Goal: Task Accomplishment & Management: Manage account settings

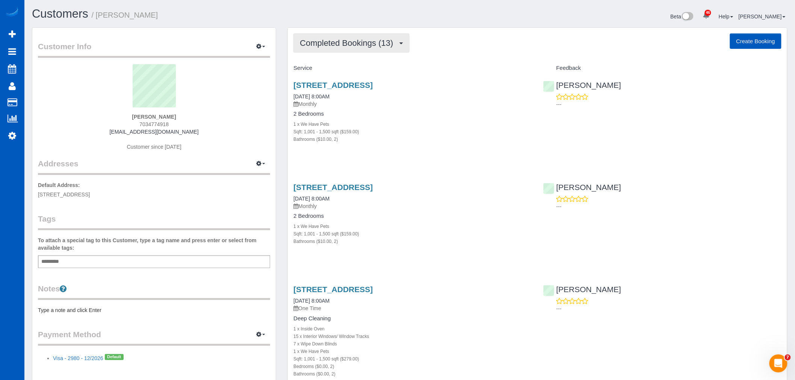
click at [339, 44] on span "Completed Bookings (13)" at bounding box center [348, 42] width 97 height 9
click at [419, 124] on div "1 x We Have Pets" at bounding box center [412, 124] width 238 height 8
click at [351, 52] on button "Completed Bookings (13)" at bounding box center [351, 42] width 116 height 19
click at [455, 87] on h3 "226 Sw 139th St, Burien, WA 98166" at bounding box center [412, 85] width 238 height 9
click at [369, 83] on link "226 Sw 139th St, Burien, WA 98166" at bounding box center [332, 85] width 79 height 9
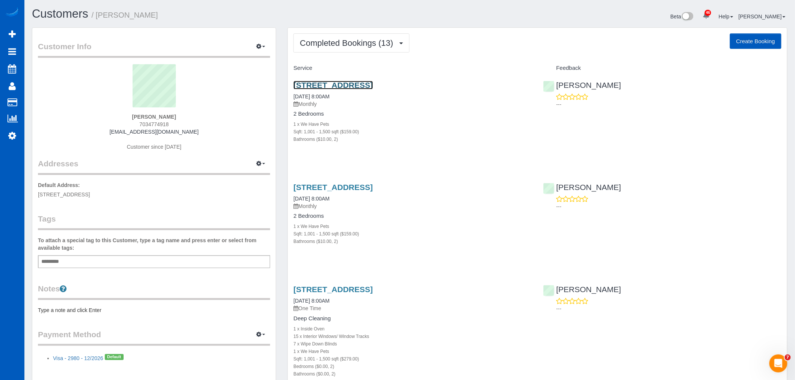
click at [340, 83] on link "226 Sw 139th St, Burien, WA 98166" at bounding box center [332, 85] width 79 height 9
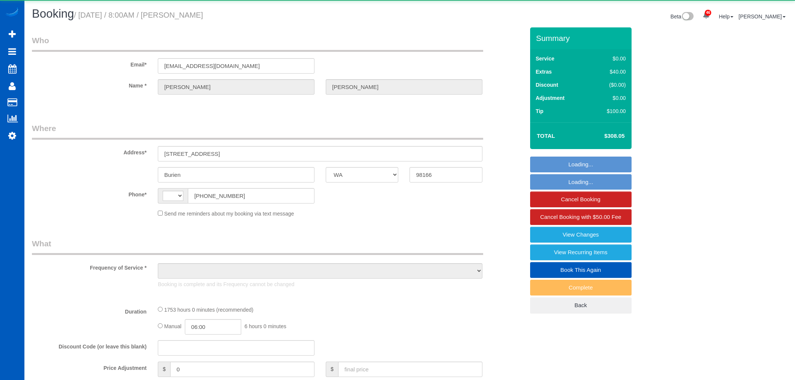
select select "WA"
select select "string:US"
select select "object:1079"
select select "string:fspay-4c8b619a-5cae-4e26-bfc9-cca8b58e551e"
select select "spot1"
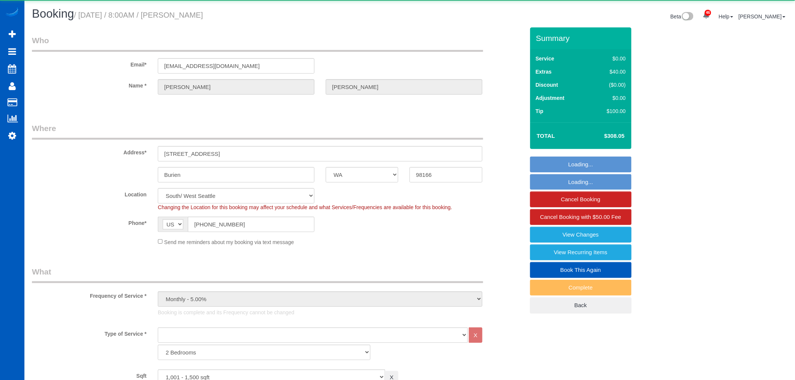
select select "1001"
select select "2"
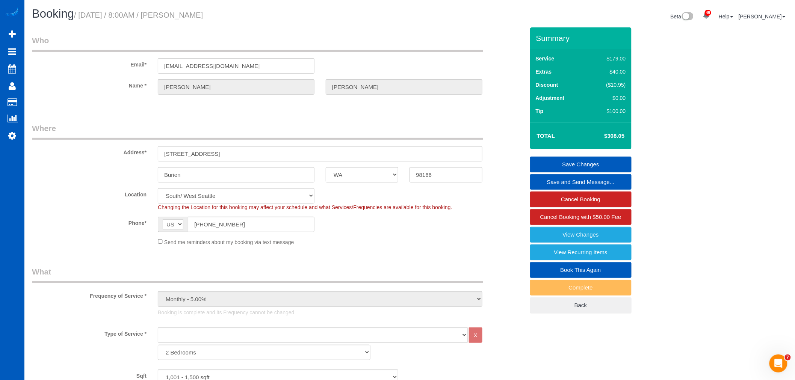
click at [594, 271] on link "Book This Again" at bounding box center [580, 270] width 101 height 16
select select "WA"
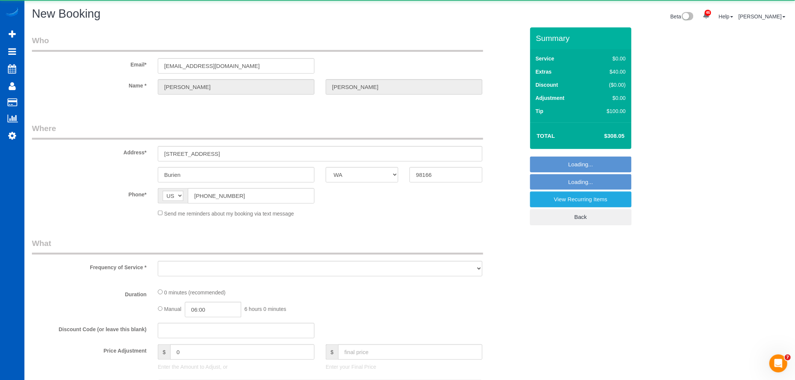
select select "object:1567"
select select "string:fspay-4c8b619a-5cae-4e26-bfc9-cca8b58e551e"
select select "199"
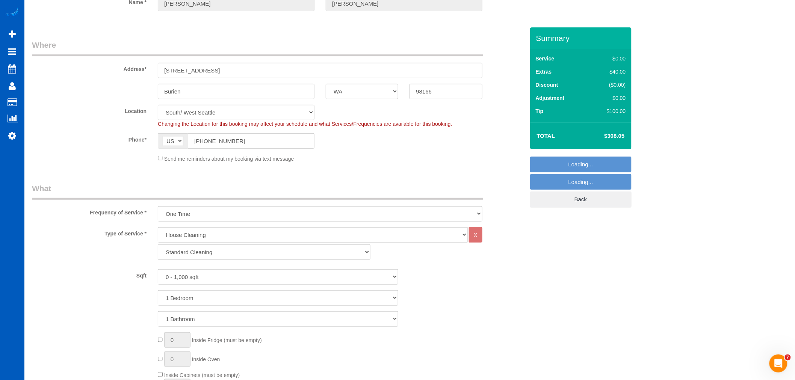
select select "object:1947"
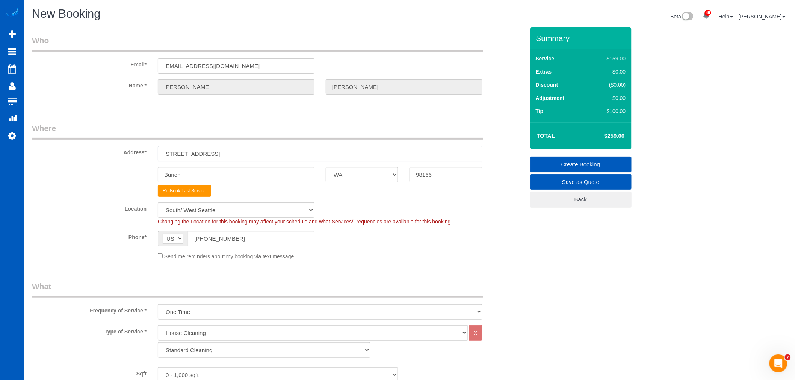
drag, startPoint x: 225, startPoint y: 147, endPoint x: 27, endPoint y: 163, distance: 198.5
paste input "1103 SE 258th Street, Maple Valley, WA 98038"
drag, startPoint x: 297, startPoint y: 154, endPoint x: 269, endPoint y: 157, distance: 28.3
click at [269, 157] on input "21103 SE 258th Street, Maple Valley, WA 98038" at bounding box center [320, 153] width 324 height 15
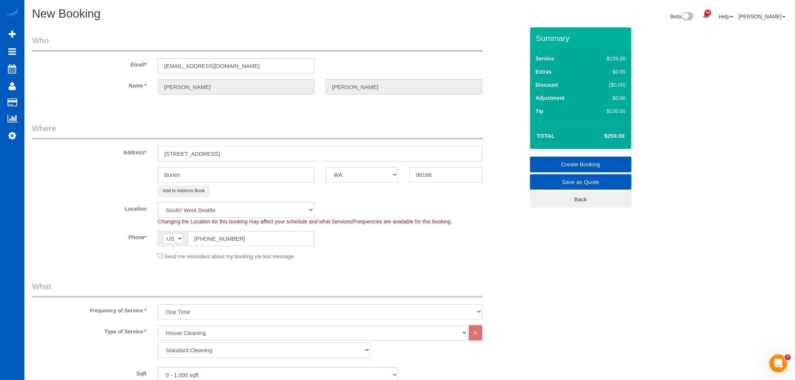
type input "21103 SE 258th Street, Maple Valley, WA 98038"
drag, startPoint x: 450, startPoint y: 173, endPoint x: 368, endPoint y: 178, distance: 81.2
click at [368, 178] on div "Burien AK AL AR AZ CA CO CT DC DE FL GA HI IA ID IL IN KS KY LA MA MD ME MI MN …" at bounding box center [278, 174] width 504 height 15
paste input "038"
type input "98038"
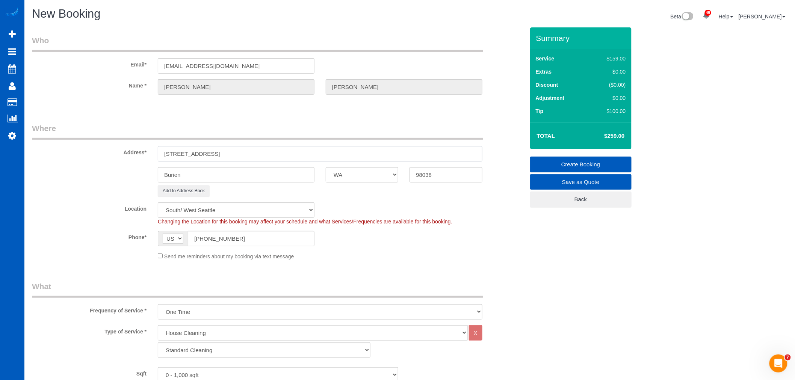
drag, startPoint x: 255, startPoint y: 154, endPoint x: 224, endPoint y: 153, distance: 30.8
click at [224, 153] on input "21103 SE 258th Street, Maple Valley, WA 98038" at bounding box center [320, 153] width 324 height 15
click at [214, 170] on input "Burien" at bounding box center [236, 174] width 157 height 15
drag, startPoint x: 213, startPoint y: 170, endPoint x: 155, endPoint y: 179, distance: 58.4
click at [155, 179] on div "Burien" at bounding box center [236, 174] width 168 height 15
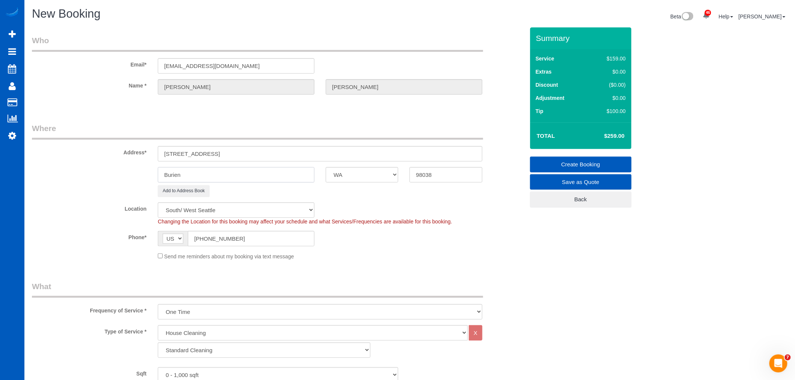
paste input "[GEOGRAPHIC_DATA]"
type input "Maple [PERSON_NAME]"
drag, startPoint x: 317, startPoint y: 147, endPoint x: 222, endPoint y: 158, distance: 95.7
click at [222, 158] on input "21103 SE 258th Street, Maple Valley, WA 98038" at bounding box center [320, 153] width 324 height 15
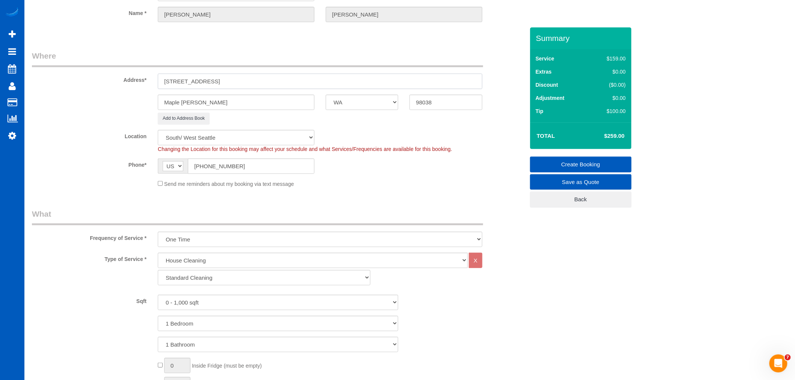
scroll to position [83, 0]
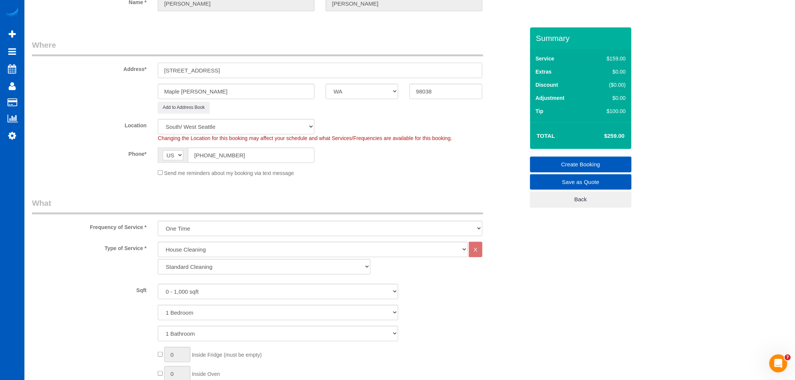
type input "[STREET_ADDRESS]"
click at [193, 269] on select "Standard Cleaning Deep Cleaning Move In/ Out Cleaning" at bounding box center [264, 266] width 213 height 15
click at [158, 259] on select "Standard Cleaning Deep Cleaning Move In/ Out Cleaning" at bounding box center [264, 266] width 213 height 15
click at [205, 224] on select "One Time Weekly - 15.00% Every 2 Weeks - 10.00% Every 4 Weeks - 5.00% Every 2 M…" at bounding box center [320, 228] width 324 height 15
select select "object:1950"
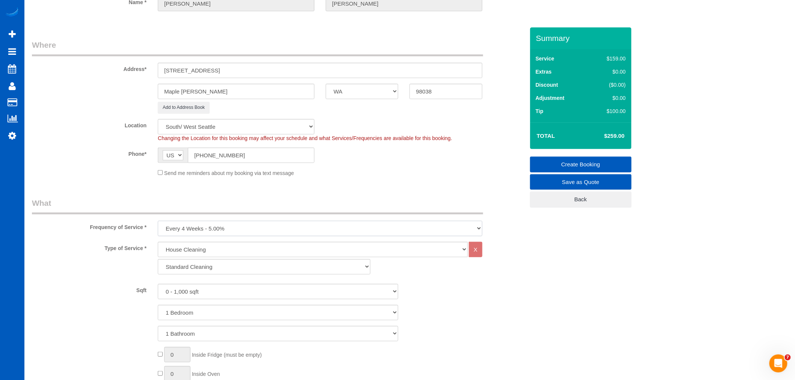
click at [158, 221] on select "One Time Weekly - 15.00% Every 2 Weeks - 10.00% Every 4 Weeks - 5.00% Every 2 M…" at bounding box center [320, 228] width 324 height 15
click at [188, 294] on select "0 - 1,000 sqft 1,001 - 1,500 sqft 1,501 - 2,000 sqft 2,001 - 2,500 sqft 2,501 -…" at bounding box center [278, 291] width 240 height 15
select select "2501"
click at [158, 284] on select "0 - 1,000 sqft 1,001 - 1,500 sqft 1,501 - 2,000 sqft 2,001 - 2,500 sqft 2,501 -…" at bounding box center [278, 291] width 240 height 15
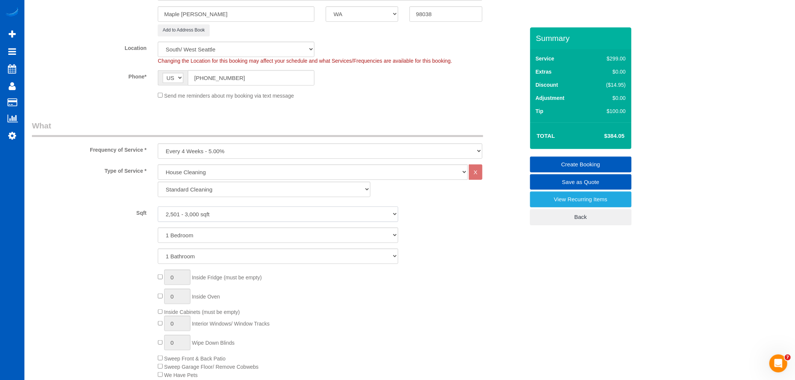
scroll to position [167, 0]
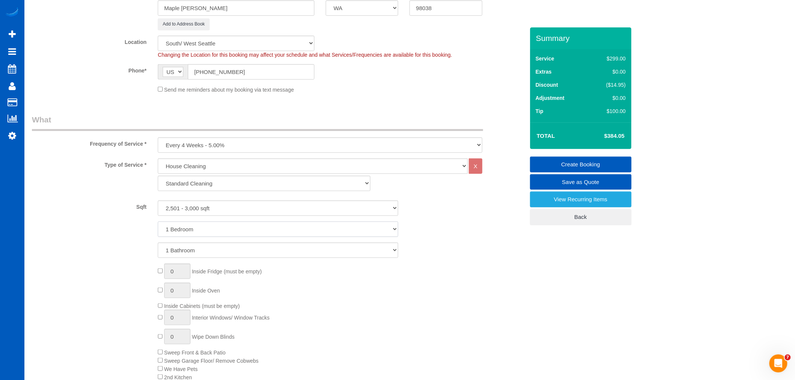
click at [213, 234] on select "1 Bedroom 2 Bedrooms 3 Bedrooms 4 Bedrooms 5 Bedrooms 6 Bedrooms 7 Bedrooms" at bounding box center [278, 229] width 240 height 15
select select "4"
click at [158, 222] on select "1 Bedroom 2 Bedrooms 3 Bedrooms 4 Bedrooms 5 Bedrooms 6 Bedrooms 7 Bedrooms" at bounding box center [278, 229] width 240 height 15
click at [189, 252] on select "1 Bathroom 2 Bathrooms 3 Bathrooms 4 Bathrooms 5 Bathrooms 6 Bathrooms 7 Bathro…" at bounding box center [278, 250] width 240 height 15
click at [158, 243] on select "1 Bathroom 2 Bathrooms 3 Bathrooms 4 Bathrooms 5 Bathrooms 6 Bathrooms 7 Bathro…" at bounding box center [278, 250] width 240 height 15
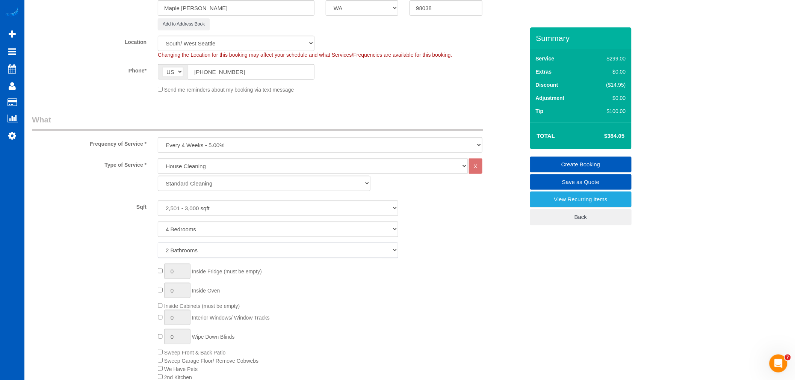
click at [185, 255] on select "1 Bathroom 2 Bathrooms 3 Bathrooms 4 Bathrooms 5 Bathrooms 6 Bathrooms 7 Bathro…" at bounding box center [278, 250] width 240 height 15
select select "3"
click at [158, 243] on select "1 Bathroom 2 Bathrooms 3 Bathrooms 4 Bathrooms 5 Bathrooms 6 Bathrooms 7 Bathro…" at bounding box center [278, 250] width 240 height 15
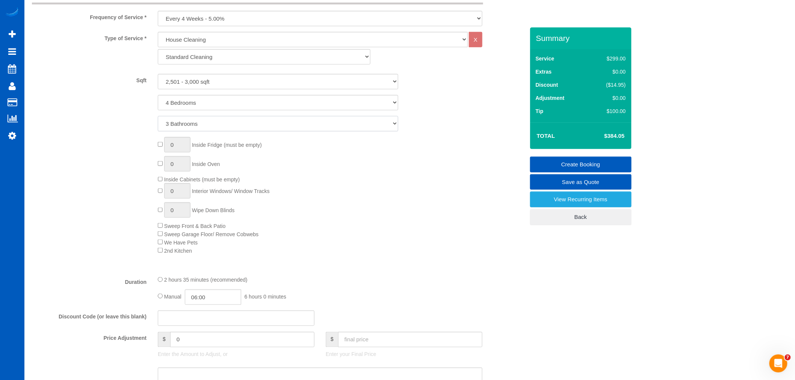
scroll to position [333, 0]
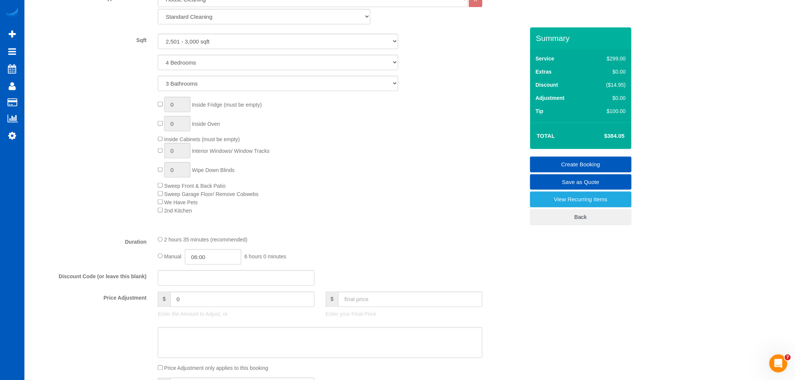
click at [267, 208] on div "0 Inside Fridge (must be empty) 0 Inside Oven Inside Cabinets (must be empty) 0…" at bounding box center [340, 156] width 377 height 118
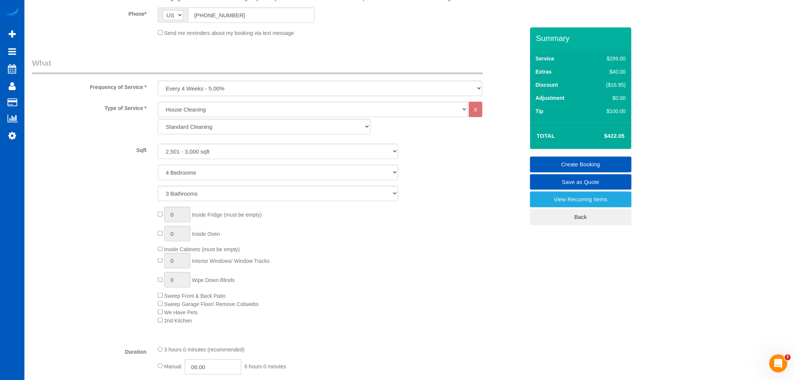
scroll to position [208, 0]
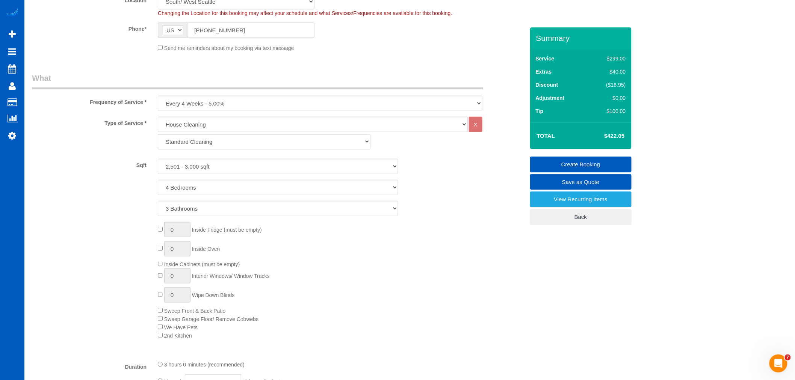
click at [344, 241] on div "0 Inside Fridge (must be empty) 0 Inside Oven Inside Cabinets (must be empty) 0…" at bounding box center [340, 281] width 377 height 118
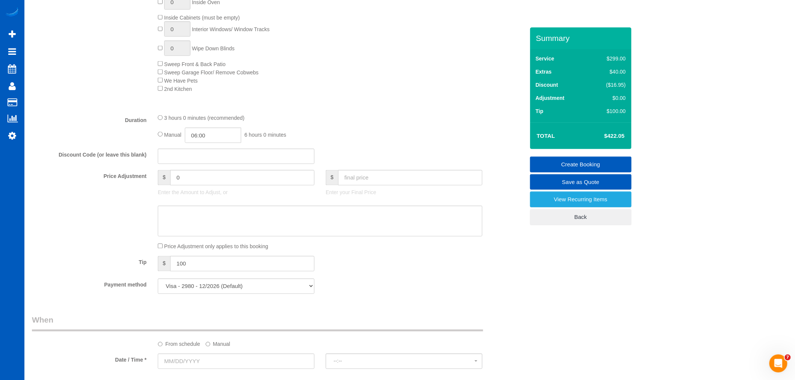
scroll to position [542, 0]
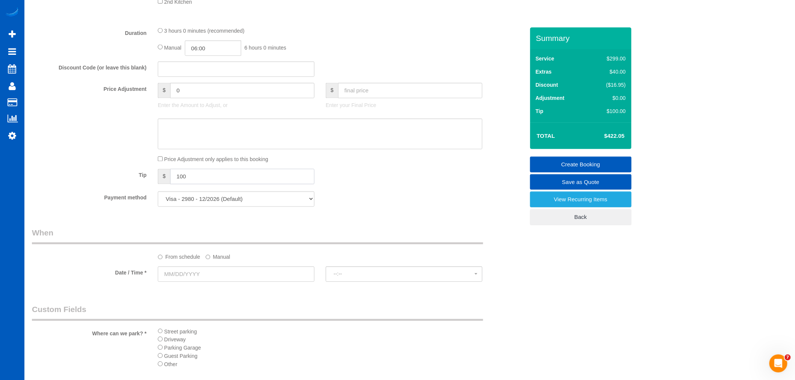
drag, startPoint x: 213, startPoint y: 177, endPoint x: 135, endPoint y: 188, distance: 78.1
click at [135, 186] on div "Tip $ 100" at bounding box center [278, 177] width 504 height 17
click at [290, 220] on div "Who Email* elizabethagoodman@gmail.com Name * Liz Goodman Where Address* 21103 …" at bounding box center [278, 93] width 504 height 1217
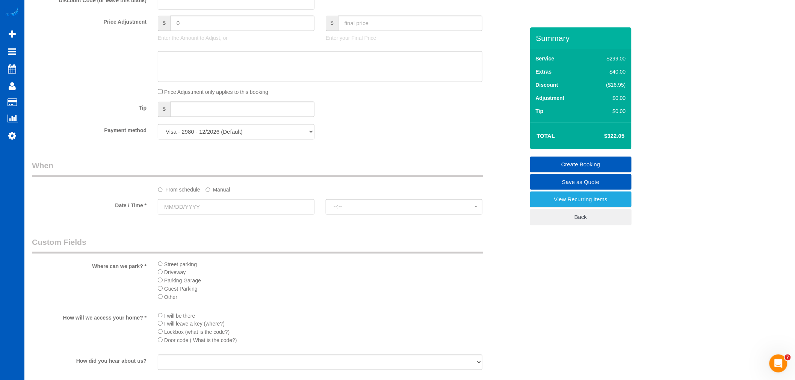
scroll to position [667, 0]
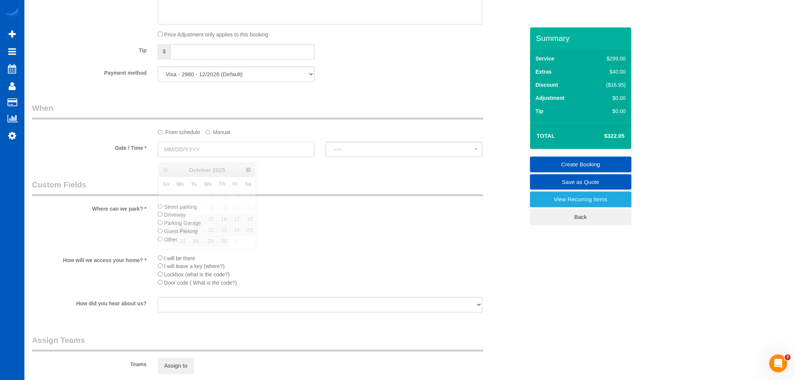
click at [189, 155] on input "text" at bounding box center [236, 149] width 157 height 15
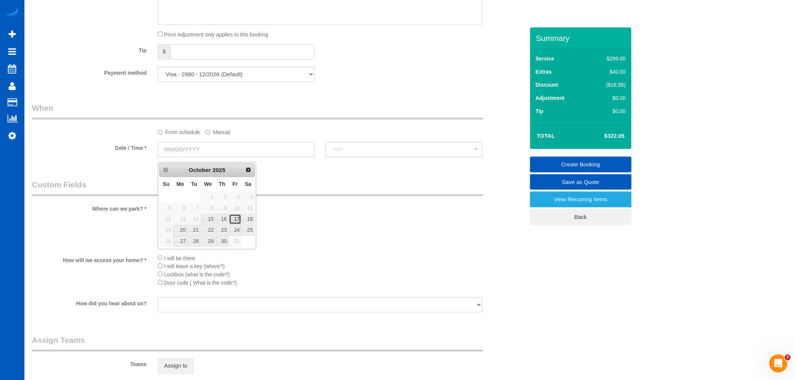
click at [233, 217] on link "17" at bounding box center [235, 219] width 12 height 10
type input "[DATE]"
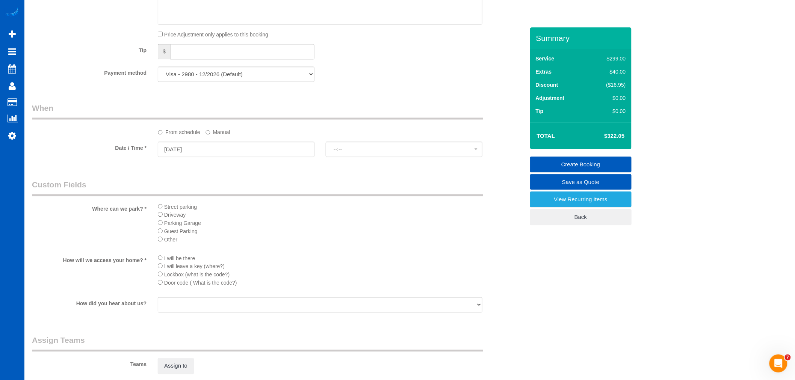
select select "spot11"
click at [341, 152] on span "8:00AM" at bounding box center [403, 149] width 141 height 6
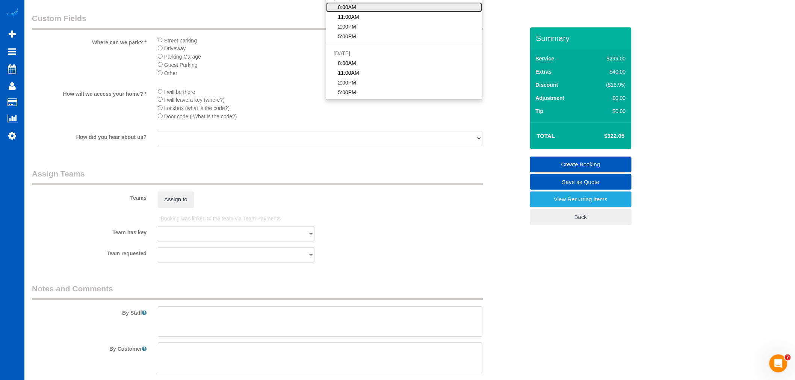
scroll to position [834, 0]
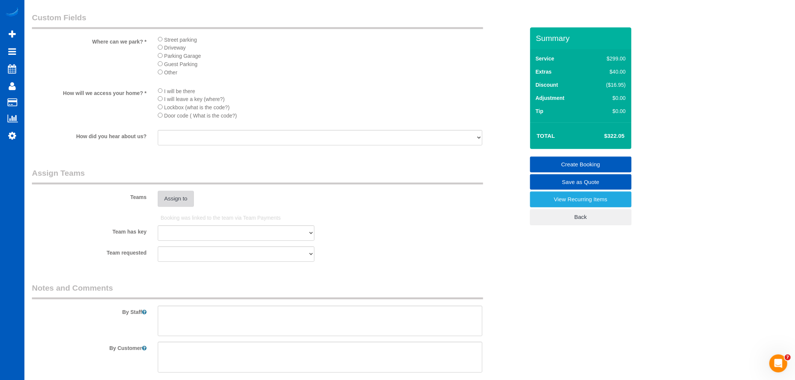
click at [181, 207] on button "Assign to" at bounding box center [176, 199] width 36 height 16
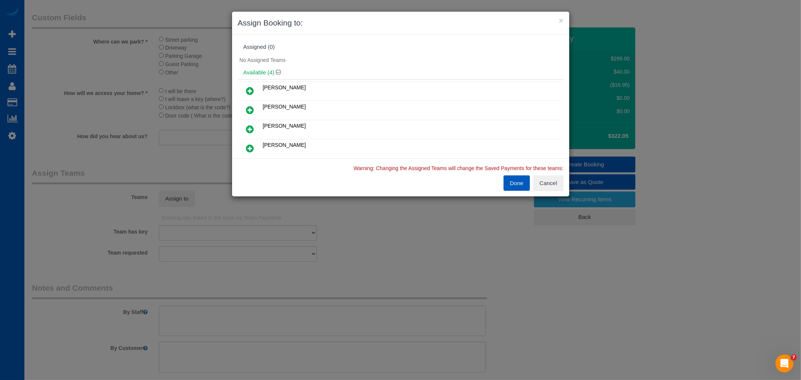
click at [248, 148] on icon at bounding box center [250, 148] width 8 height 9
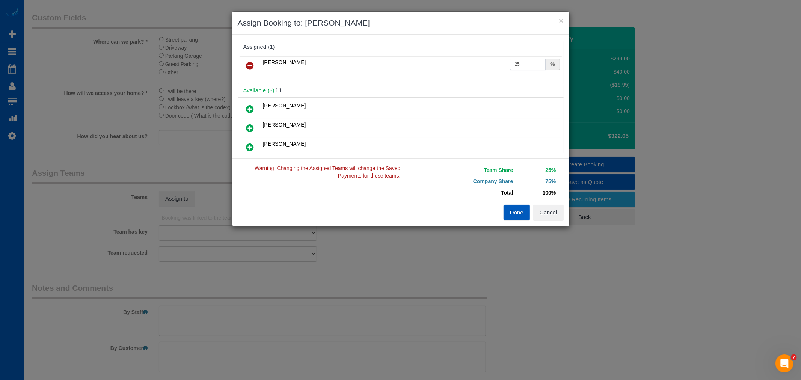
drag, startPoint x: 519, startPoint y: 61, endPoint x: 430, endPoint y: 79, distance: 91.1
click at [430, 79] on div "Olena Datsyk 25 %" at bounding box center [401, 68] width 326 height 29
type input "50"
click at [517, 215] on button "Done" at bounding box center [517, 213] width 26 height 16
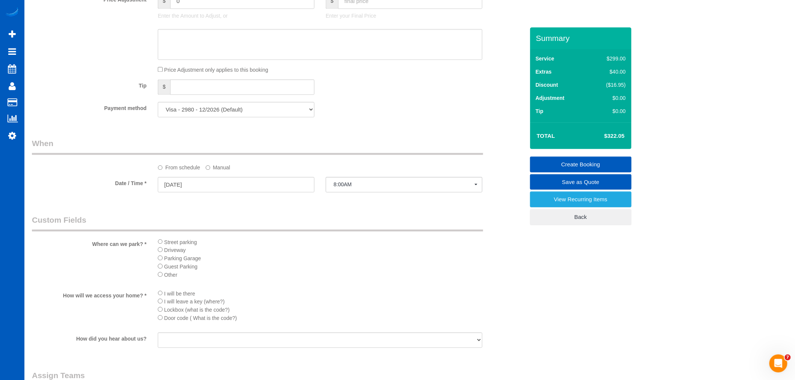
scroll to position [692, 0]
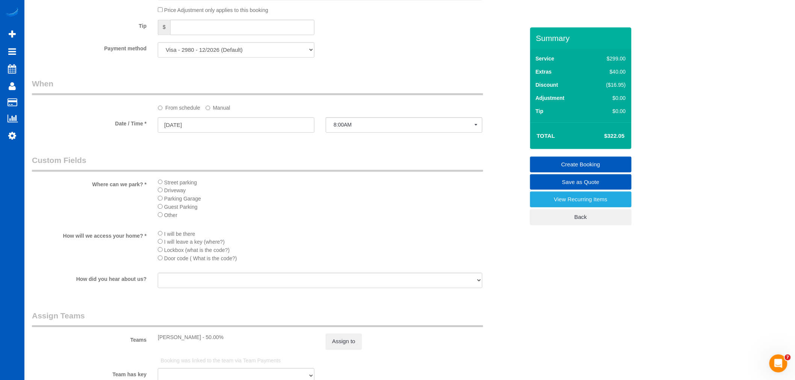
click at [259, 51] on select "Visa - 2980 - 12/2026 (Default) Add Credit Card ─────────────── Cash Check Payp…" at bounding box center [236, 49] width 157 height 15
select select "string:fspay"
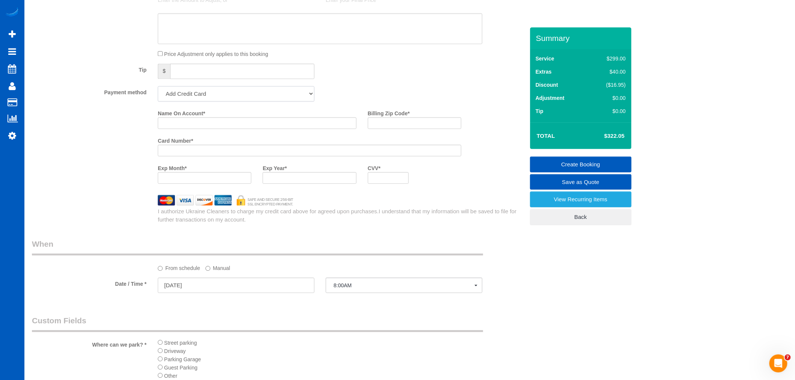
scroll to position [641, 0]
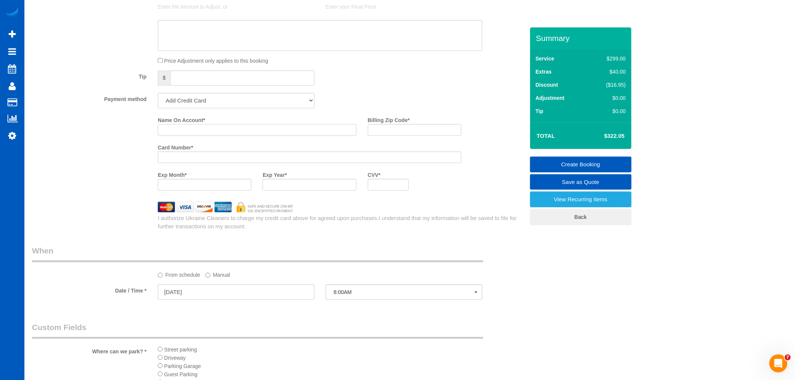
click at [216, 134] on input "Name On Account *" at bounding box center [257, 130] width 199 height 12
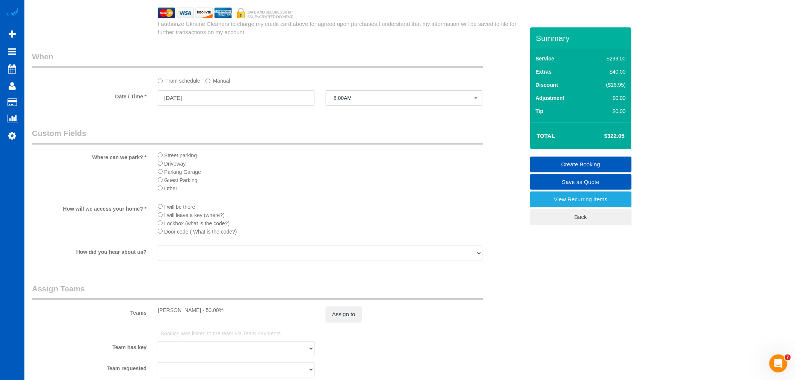
scroll to position [1017, 0]
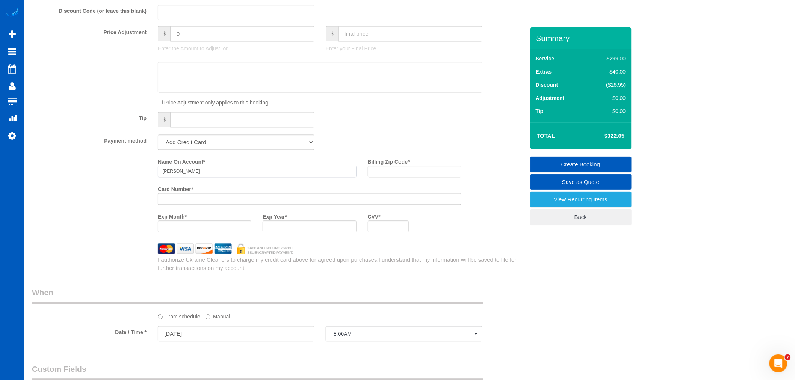
type input "Elizabeth Goodman"
click at [383, 177] on input "Billing Zip Code *" at bounding box center [415, 172] width 94 height 12
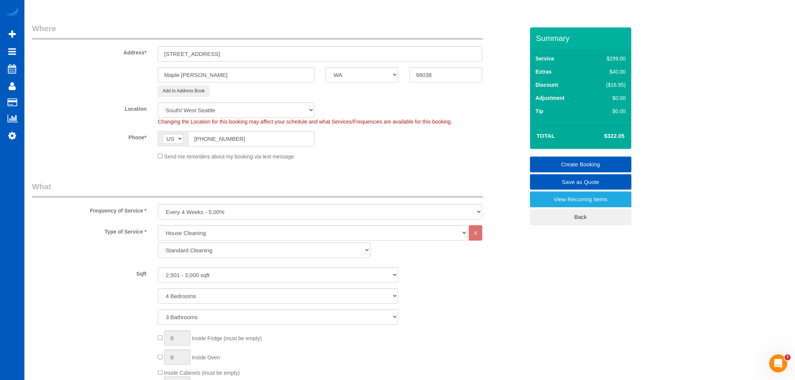
scroll to position [99, 0]
drag, startPoint x: 441, startPoint y: 71, endPoint x: 397, endPoint y: 83, distance: 46.0
click at [397, 83] on div "Maple Valle AK AL AR AZ CA CO CT DC DE FL GA HI IA ID IL IN KS KY LA MA MD ME M…" at bounding box center [278, 75] width 504 height 15
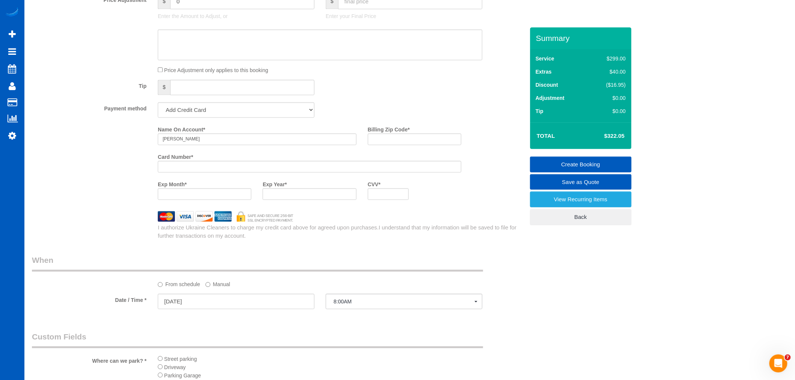
scroll to position [641, 0]
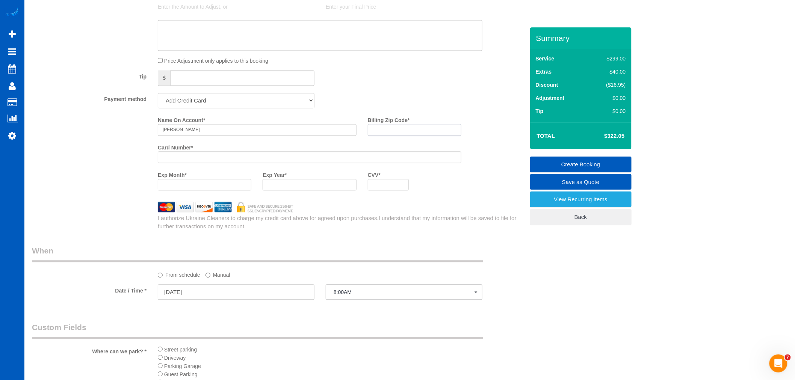
click at [390, 136] on input "Billing Zip Code *" at bounding box center [415, 130] width 94 height 12
paste input "98038"
drag, startPoint x: 396, startPoint y: 133, endPoint x: 377, endPoint y: 139, distance: 20.2
click at [377, 136] on input "98038" at bounding box center [415, 130] width 94 height 12
type input "98116"
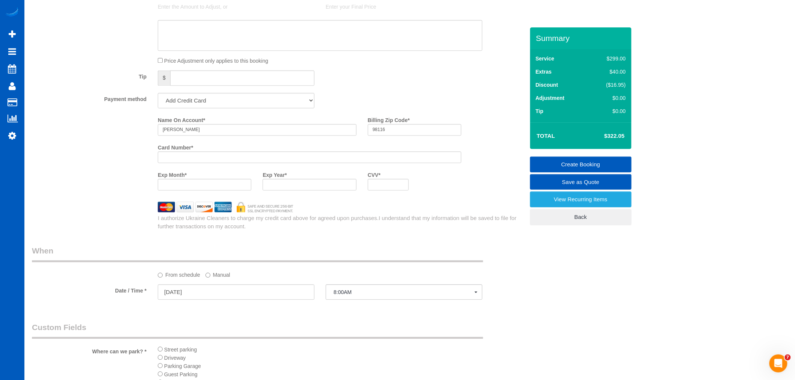
click at [413, 141] on div "Billing Zip Code * 98116" at bounding box center [414, 127] width 105 height 27
click at [391, 190] on div at bounding box center [388, 185] width 41 height 12
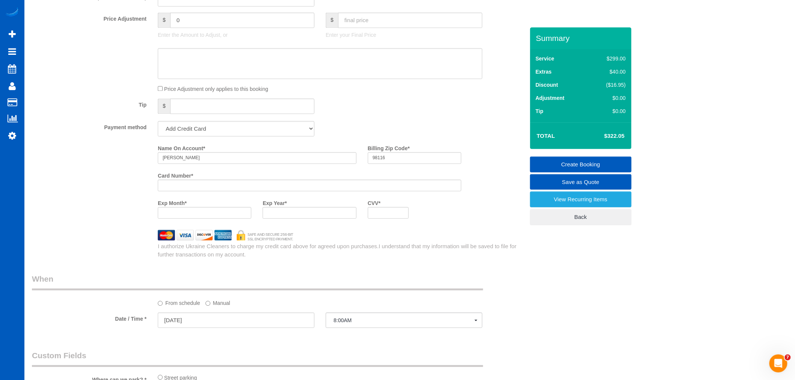
scroll to position [599, 0]
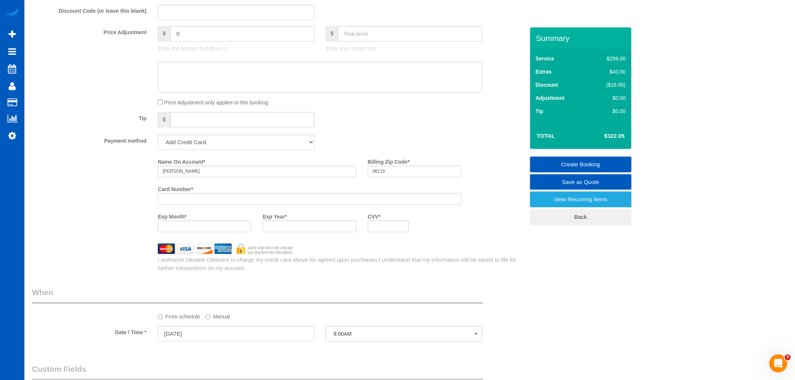
click at [442, 238] on div "Exp Month * Exp Year * CVV *" at bounding box center [309, 223] width 315 height 27
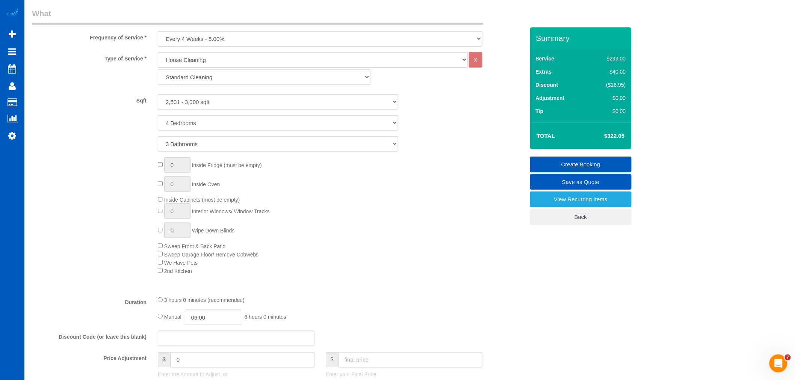
scroll to position [266, 0]
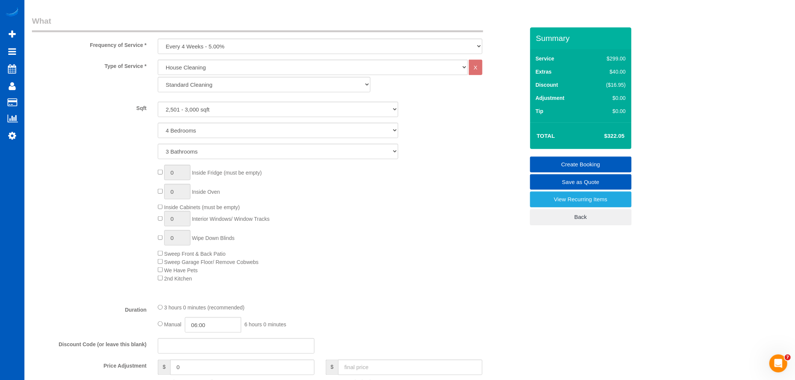
click at [452, 232] on div "0 Inside Fridge (must be empty) 0 Inside Oven Inside Cabinets (must be empty) 0…" at bounding box center [340, 224] width 377 height 118
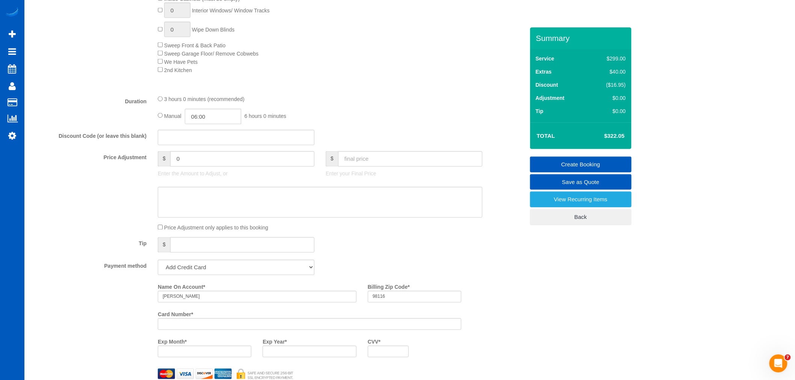
scroll to position [474, 0]
click at [359, 166] on input "text" at bounding box center [410, 158] width 144 height 15
type input "322"
click at [376, 246] on div "Tip $" at bounding box center [278, 245] width 504 height 17
type input "-0.05"
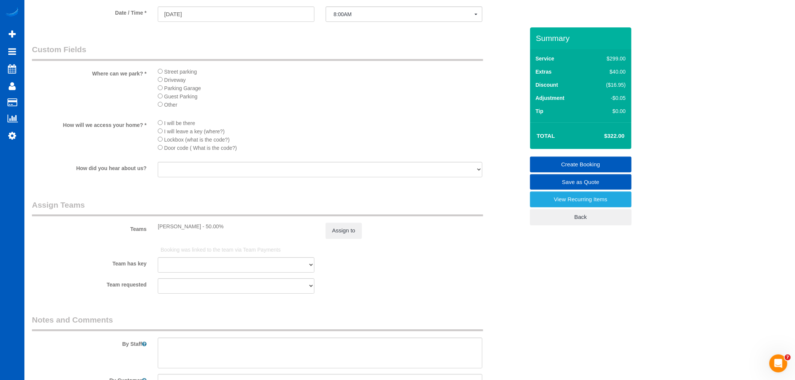
scroll to position [975, 0]
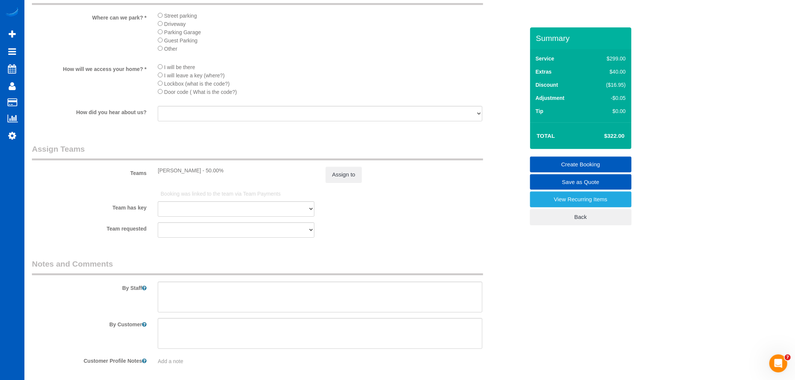
click at [594, 163] on link "Create Booking" at bounding box center [580, 165] width 101 height 16
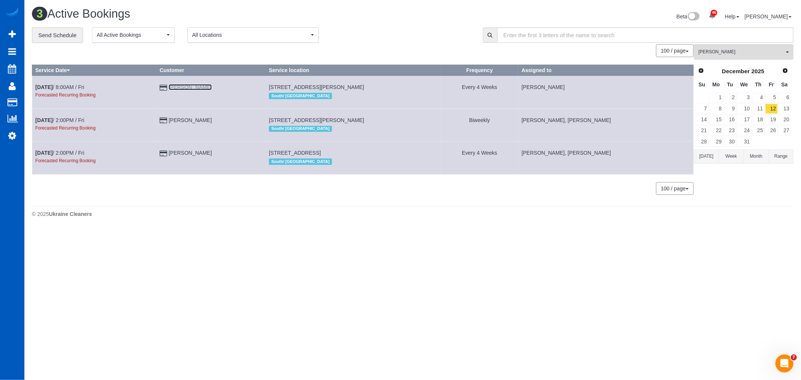
click at [187, 84] on link "[PERSON_NAME]" at bounding box center [190, 87] width 43 height 6
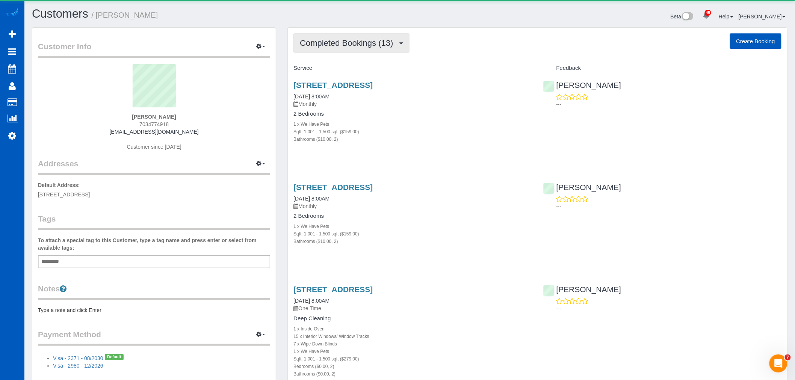
click at [316, 46] on span "Completed Bookings (13)" at bounding box center [348, 42] width 97 height 9
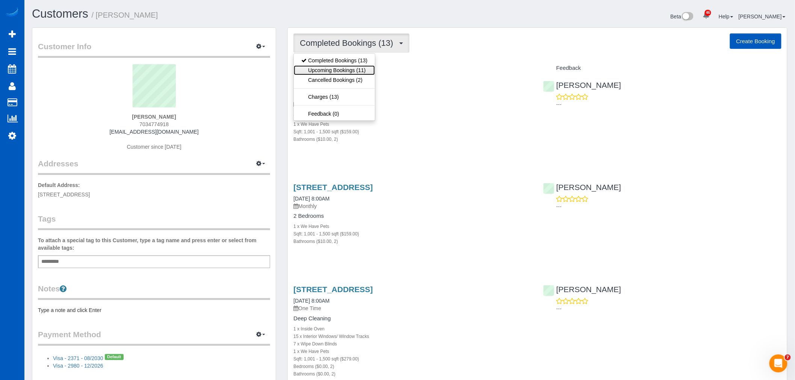
click at [330, 69] on link "Upcoming Bookings (11)" at bounding box center [334, 70] width 81 height 10
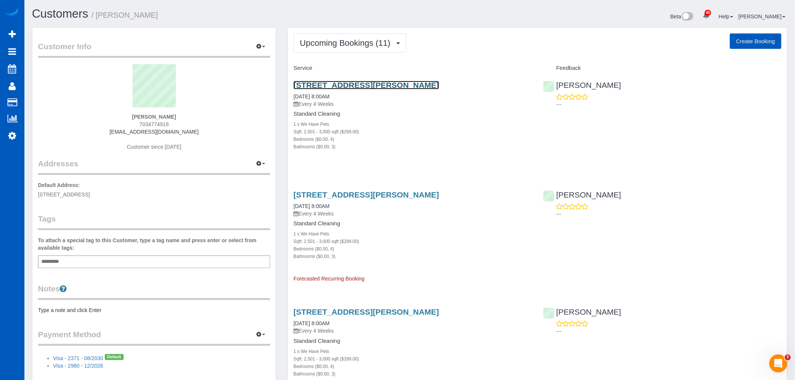
click at [321, 89] on link "21103 Se 258th Street, Maple Valle, WA 98038" at bounding box center [365, 85] width 145 height 9
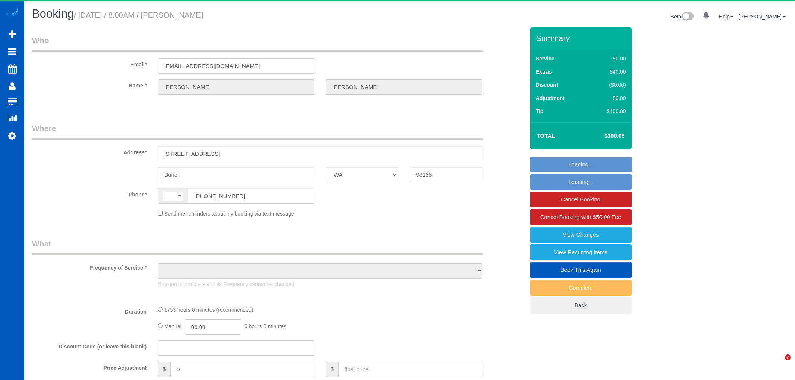
select select "WA"
select select "string:US"
select select "object:571"
select select "string:fspay-4c8b619a-5cae-4e26-bfc9-cca8b58e551e"
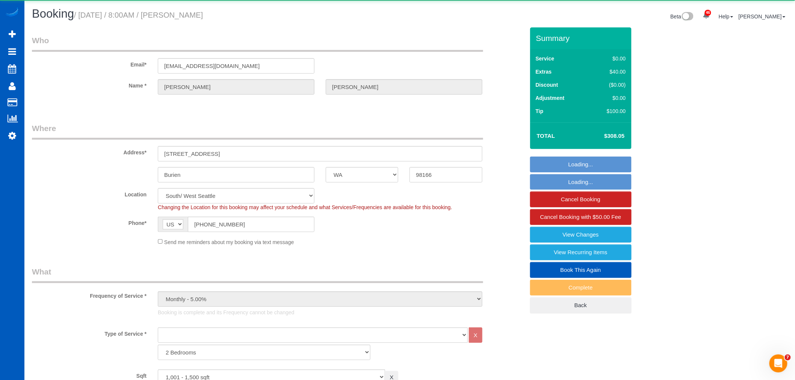
select select "object:1131"
select select "spot1"
select select "1001"
select select "2"
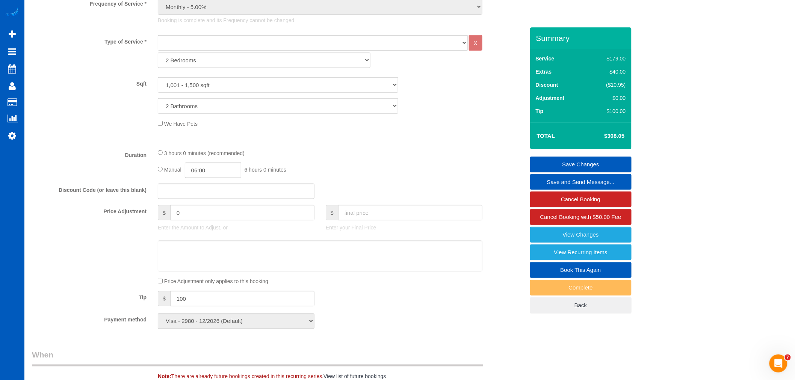
scroll to position [292, 0]
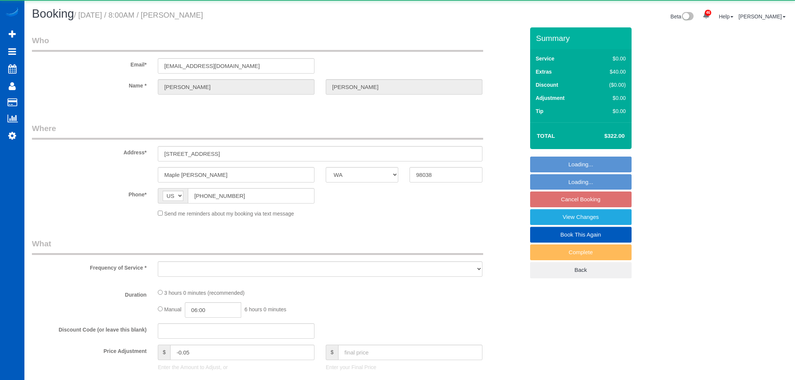
select select "WA"
select select "object:1116"
select select "string:fspay-6ce5a886-a450-4383-b207-c0bf995155c3"
select select "199"
select select "2501"
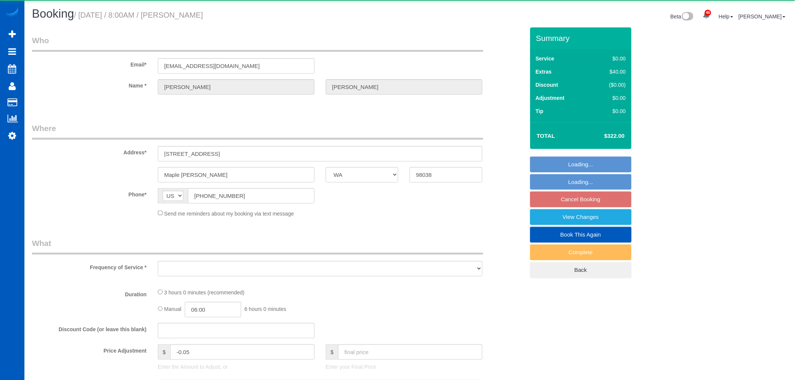
select select "4"
select select "3"
select select "spot1"
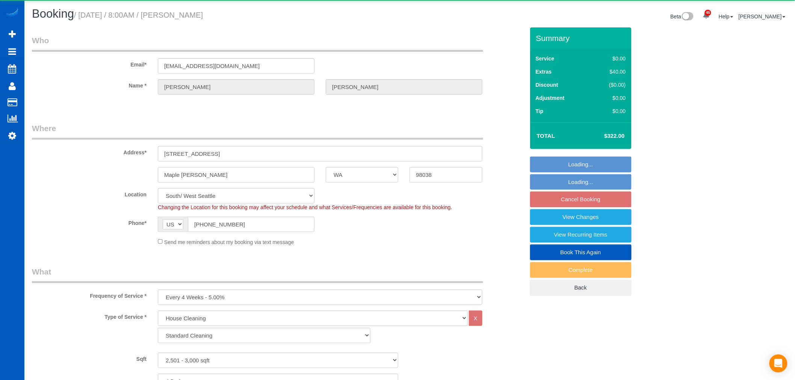
click at [211, 176] on input "Maple [PERSON_NAME]" at bounding box center [236, 174] width 157 height 15
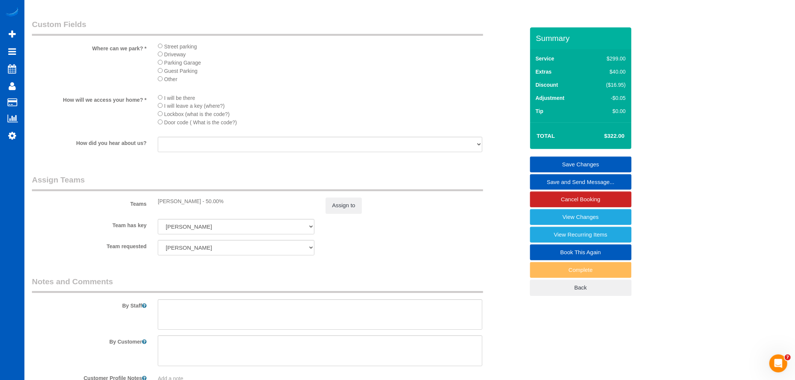
scroll to position [876, 0]
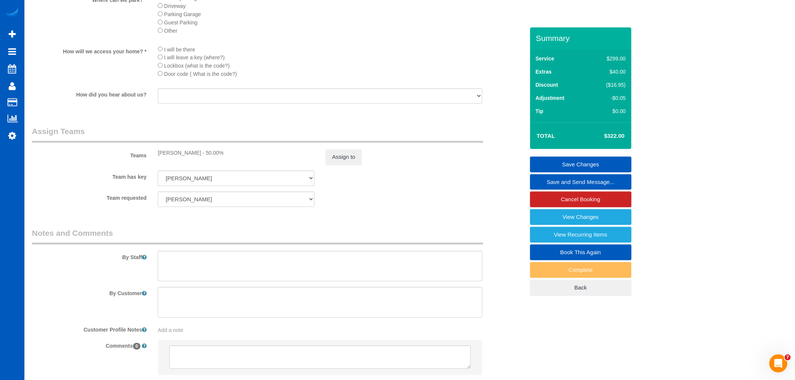
type input "[GEOGRAPHIC_DATA]"
click at [219, 204] on select "[PERSON_NAME] [PERSON_NAME] [PERSON_NAME] Trokhymiuk [PERSON_NAME]-Spenu [PERSO…" at bounding box center [236, 199] width 157 height 15
select select "1496"
click at [158, 202] on select "[PERSON_NAME] [PERSON_NAME] [PERSON_NAME] Trokhymiuk [PERSON_NAME]-Spenu [PERSO…" at bounding box center [236, 199] width 157 height 15
click at [425, 213] on fieldset "Assign Teams Teams [PERSON_NAME] - 50.00% Assign to Team has key [PERSON_NAME] …" at bounding box center [278, 169] width 492 height 87
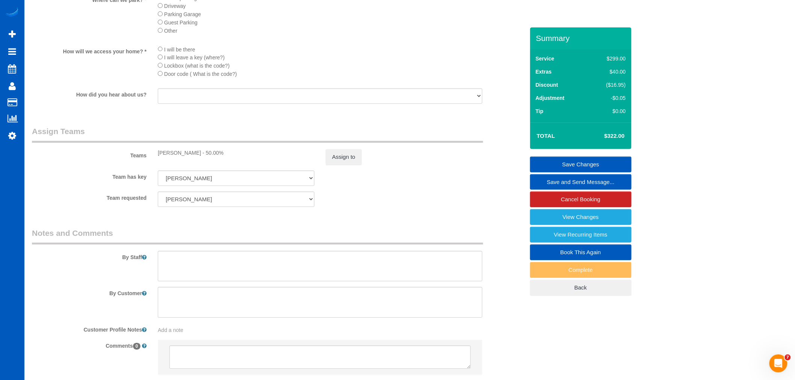
click at [594, 159] on link "Save Changes" at bounding box center [580, 165] width 101 height 16
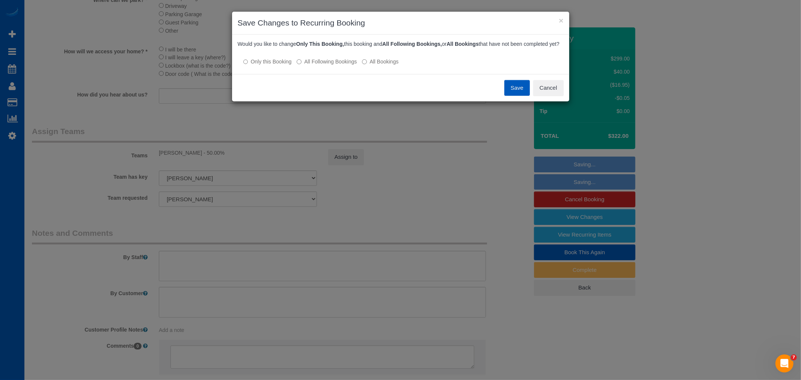
click at [334, 65] on label "All Following Bookings" at bounding box center [327, 62] width 60 height 8
click at [522, 94] on button "Save" at bounding box center [517, 88] width 26 height 16
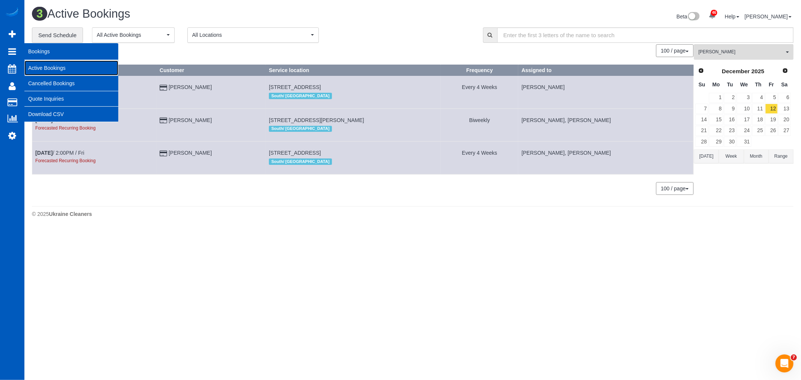
click at [74, 65] on link "Active Bookings" at bounding box center [71, 67] width 94 height 15
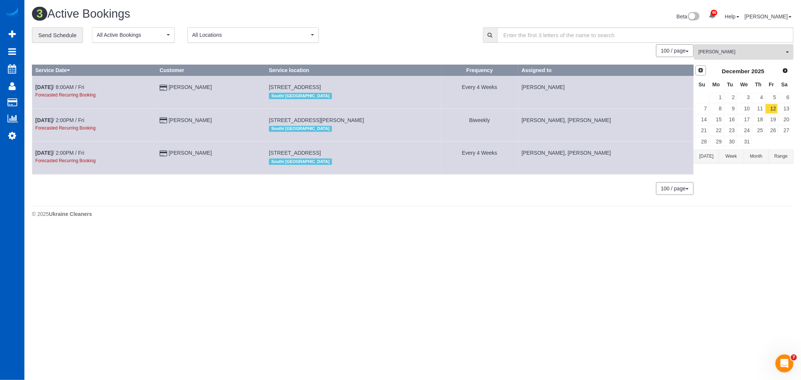
click at [701, 72] on span "Prev" at bounding box center [701, 70] width 6 height 6
click at [701, 73] on span "Prev" at bounding box center [701, 70] width 6 height 6
click at [757, 125] on link "16" at bounding box center [758, 120] width 12 height 10
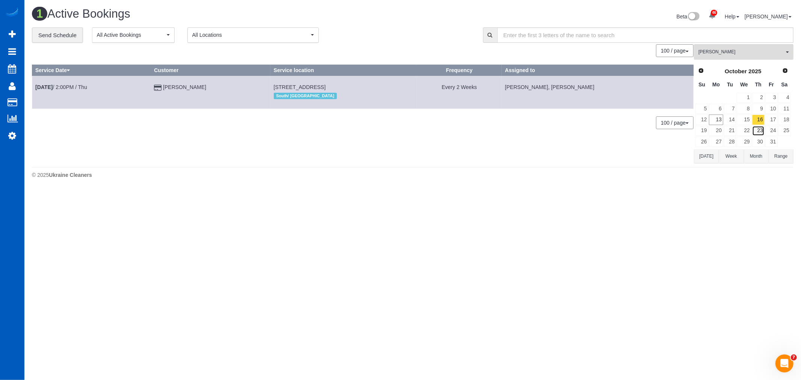
click at [760, 129] on link "23" at bounding box center [758, 131] width 12 height 10
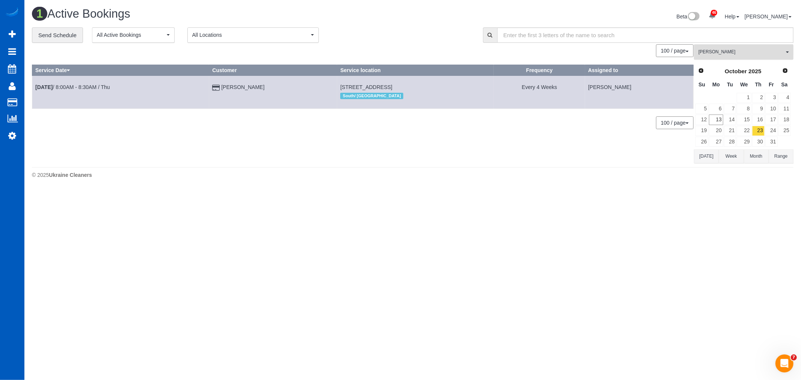
click at [745, 55] on span "[PERSON_NAME]" at bounding box center [741, 52] width 86 height 6
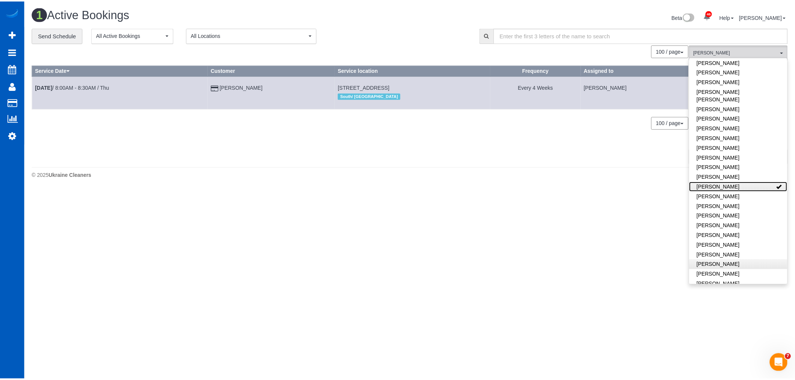
scroll to position [290, 0]
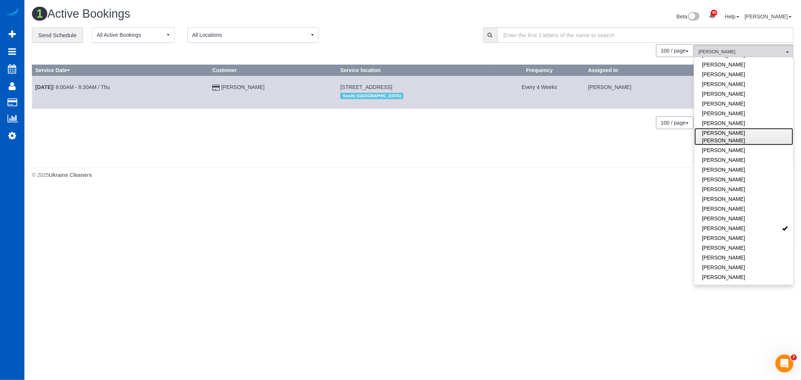
click at [728, 133] on link "[PERSON_NAME] [PERSON_NAME]" at bounding box center [743, 136] width 99 height 17
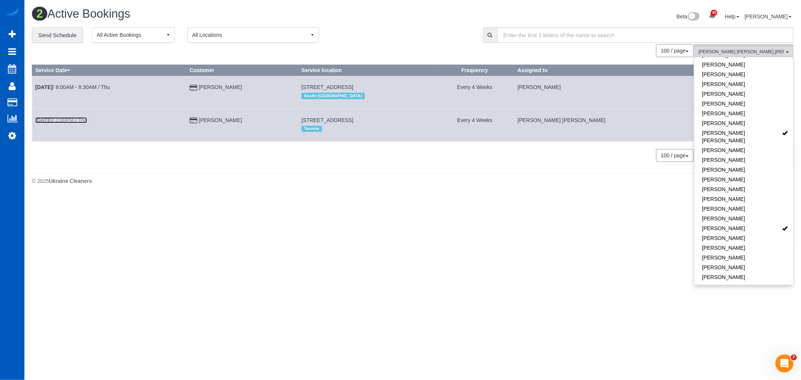
click at [53, 121] on b "[DATE]" at bounding box center [43, 120] width 17 height 6
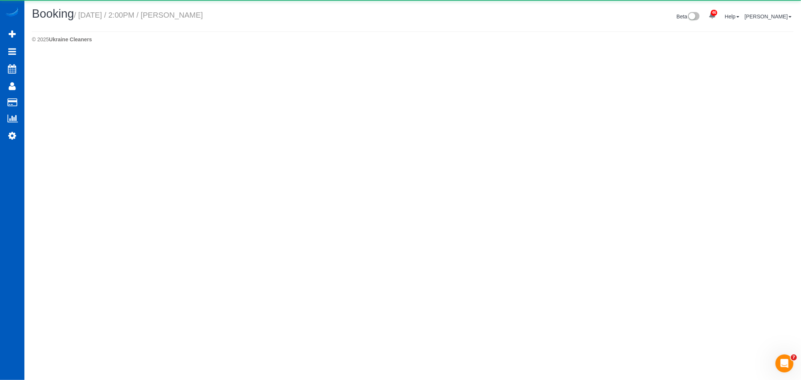
select select "WA"
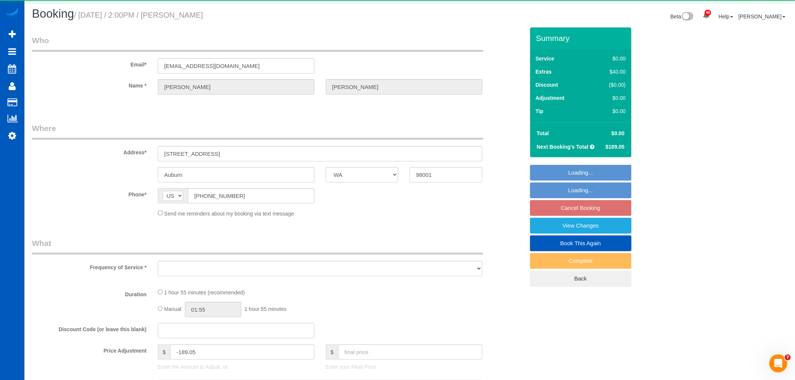
select select "object:2405"
select select "string:fspay-93f41928-86dd-478d-b448-a3efd56b7965"
select select "199"
select select "2"
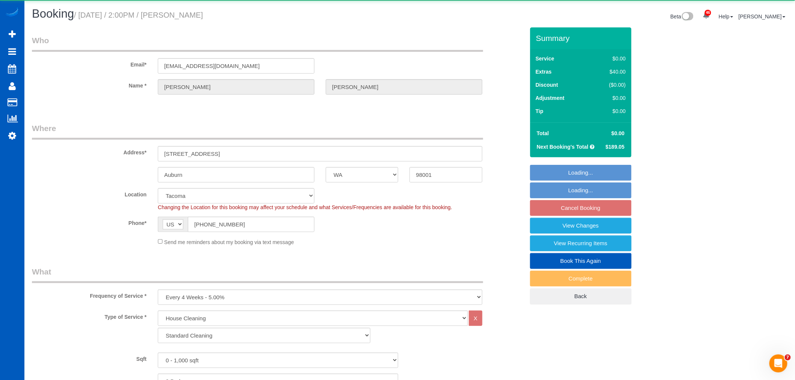
select select "object:2653"
select select "spot19"
select select "2"
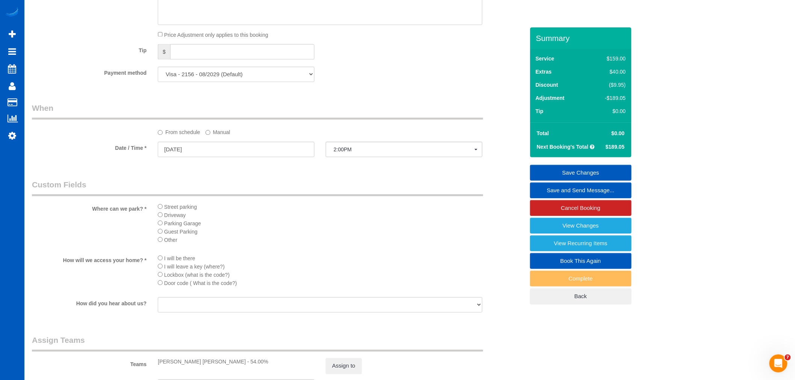
scroll to position [667, 0]
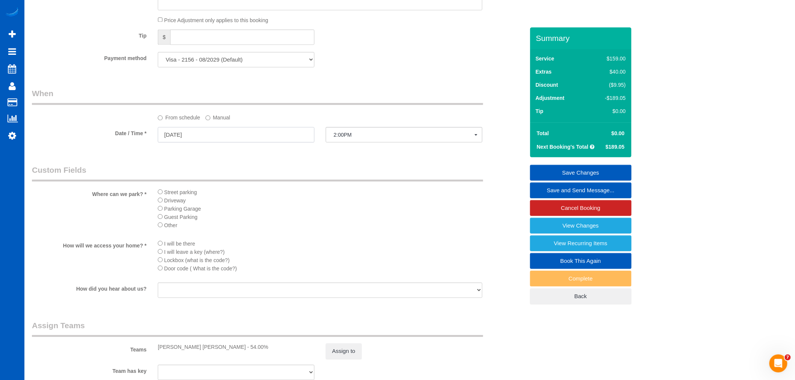
click at [186, 142] on input "[DATE]" at bounding box center [236, 134] width 157 height 15
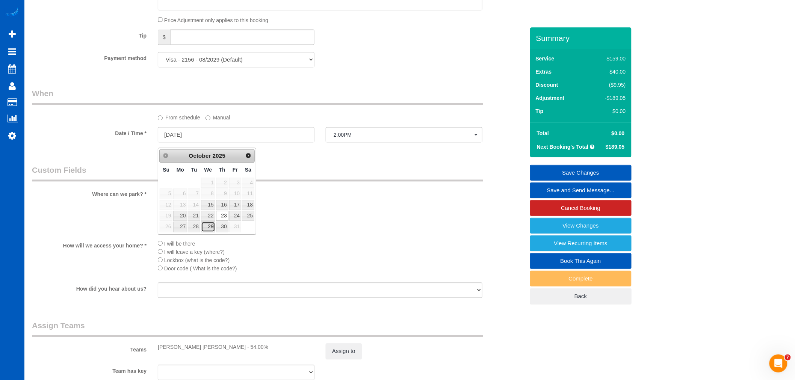
click at [213, 225] on link "29" at bounding box center [208, 227] width 14 height 10
type input "[DATE]"
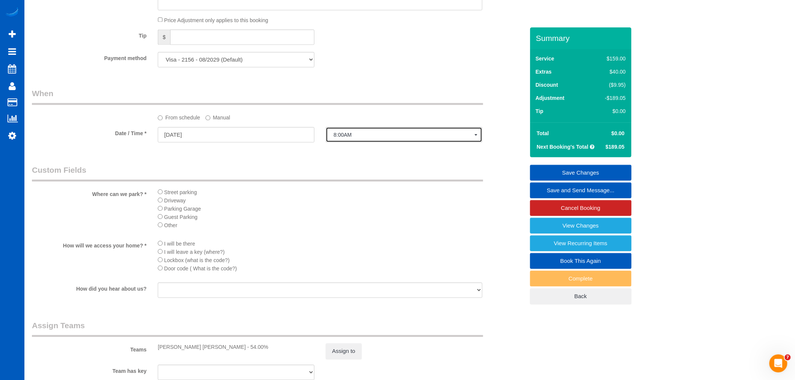
click at [355, 138] on span "8:00AM" at bounding box center [403, 135] width 141 height 6
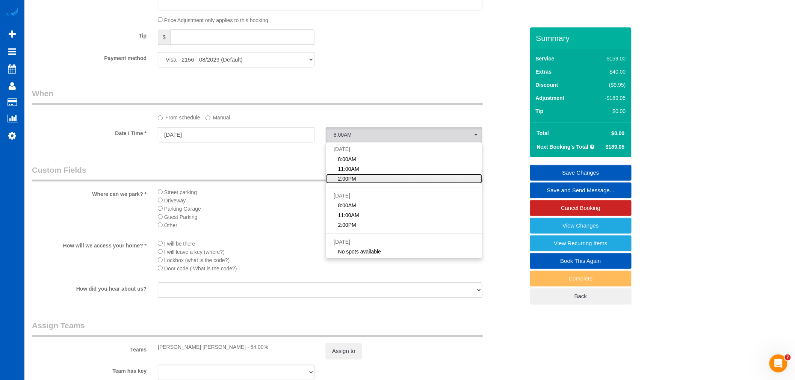
click at [362, 182] on link "2:00PM" at bounding box center [404, 179] width 156 height 10
select select "spot32"
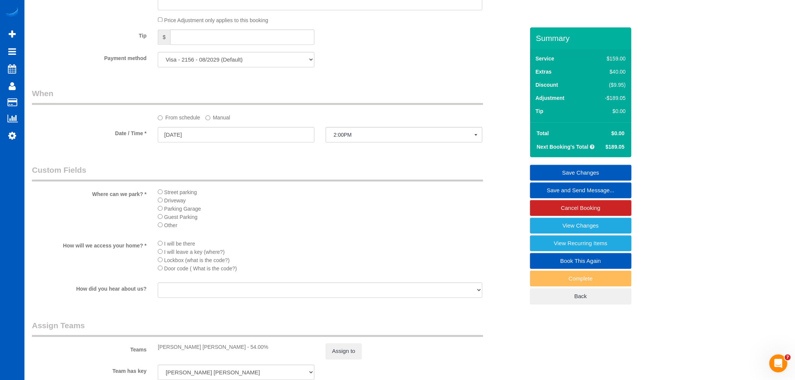
click at [598, 175] on link "Save Changes" at bounding box center [580, 173] width 101 height 16
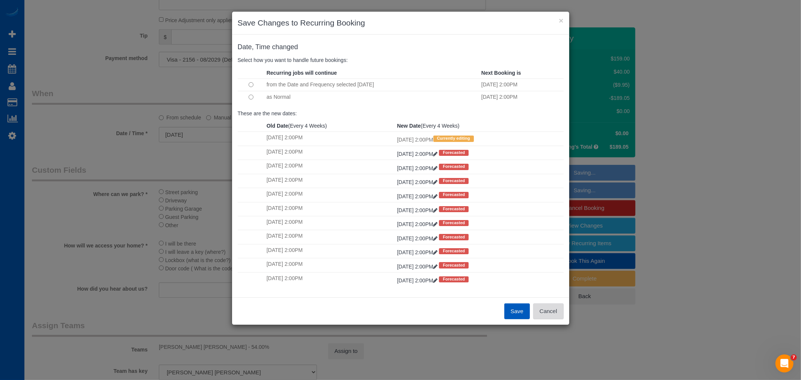
click at [560, 309] on button "Cancel" at bounding box center [548, 311] width 30 height 16
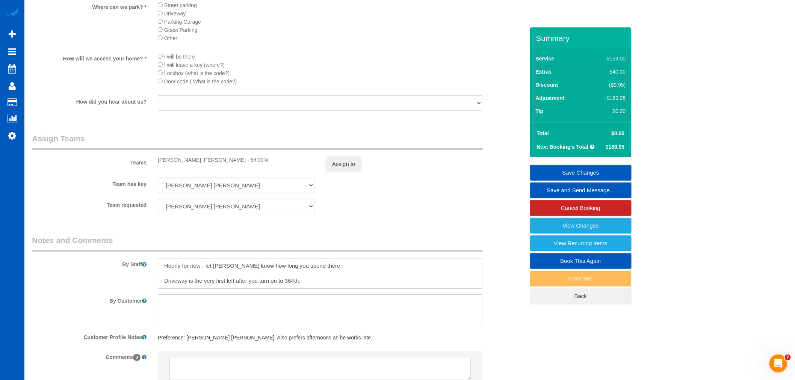
scroll to position [834, 0]
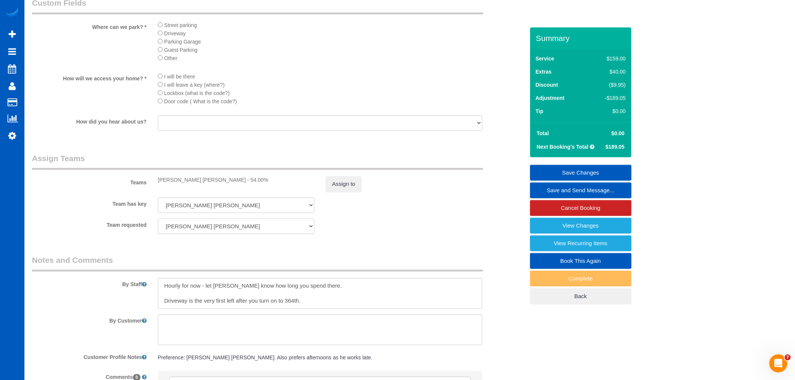
click at [246, 234] on select "[PERSON_NAME] [PERSON_NAME] [PERSON_NAME] [PERSON_NAME] Trokhymiuk [PERSON_NAME…" at bounding box center [236, 226] width 157 height 15
select select "1110"
click at [158, 229] on select "[PERSON_NAME] [PERSON_NAME] [PERSON_NAME] [PERSON_NAME] Trokhymiuk [PERSON_NAME…" at bounding box center [236, 226] width 157 height 15
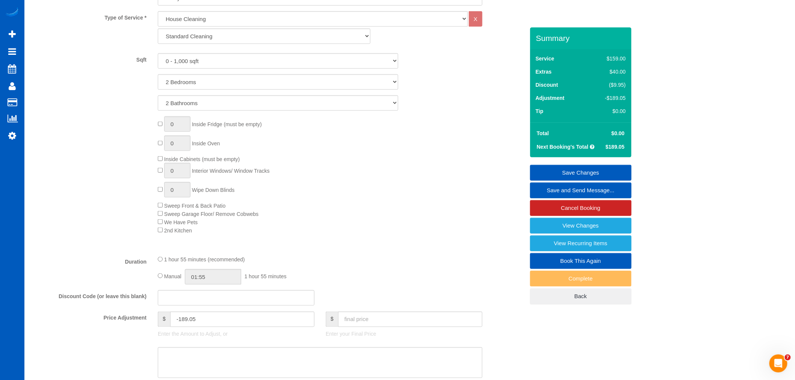
scroll to position [258, 0]
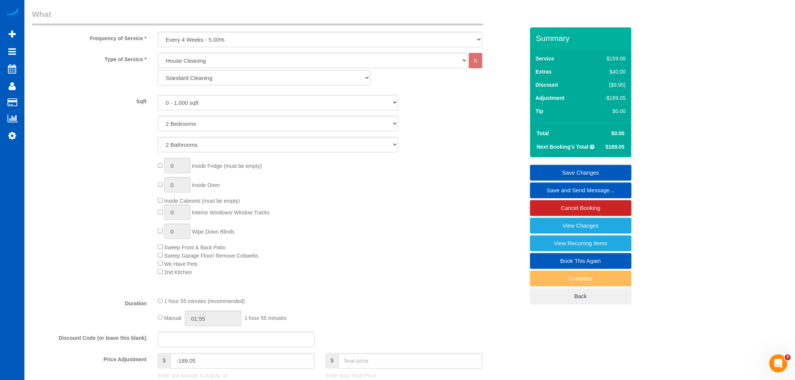
click at [566, 170] on link "Save Changes" at bounding box center [580, 173] width 101 height 16
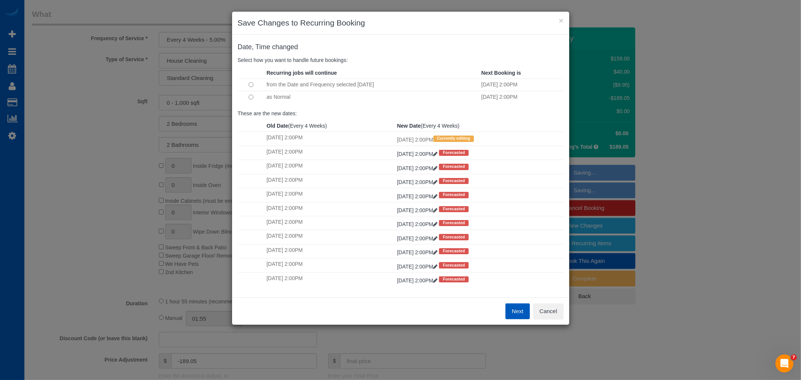
click at [523, 314] on button "Next" at bounding box center [517, 311] width 24 height 16
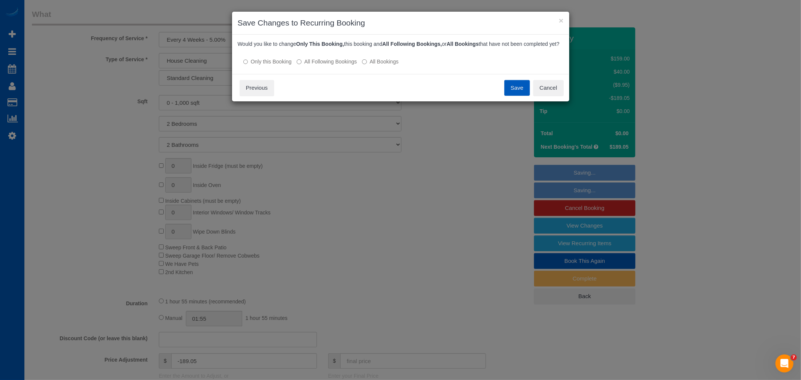
drag, startPoint x: 320, startPoint y: 68, endPoint x: 361, endPoint y: 72, distance: 41.6
click at [320, 65] on label "All Following Bookings" at bounding box center [327, 62] width 60 height 8
drag, startPoint x: 512, startPoint y: 104, endPoint x: 511, endPoint y: 100, distance: 4.3
click at [511, 101] on div "Save Cancel Previous" at bounding box center [400, 87] width 337 height 27
click at [509, 94] on button "Save" at bounding box center [517, 88] width 26 height 16
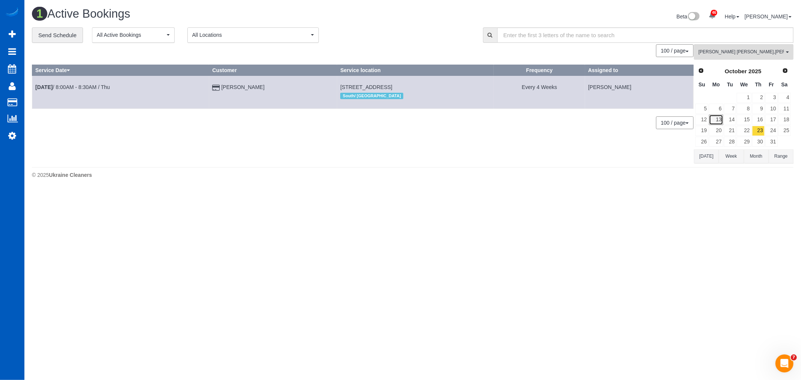
click at [711, 117] on link "13" at bounding box center [716, 120] width 14 height 10
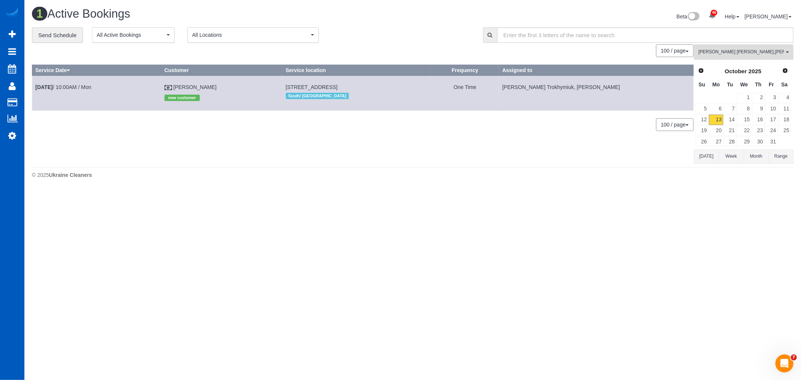
click at [720, 57] on button "[PERSON_NAME] [PERSON_NAME] , [PERSON_NAME] All Teams" at bounding box center [744, 51] width 100 height 15
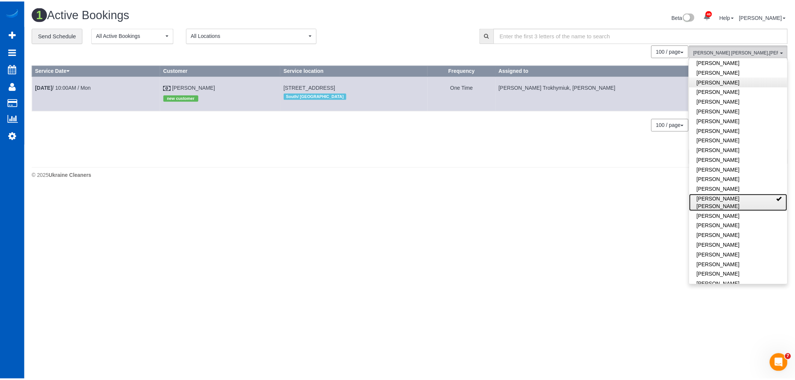
scroll to position [209, 0]
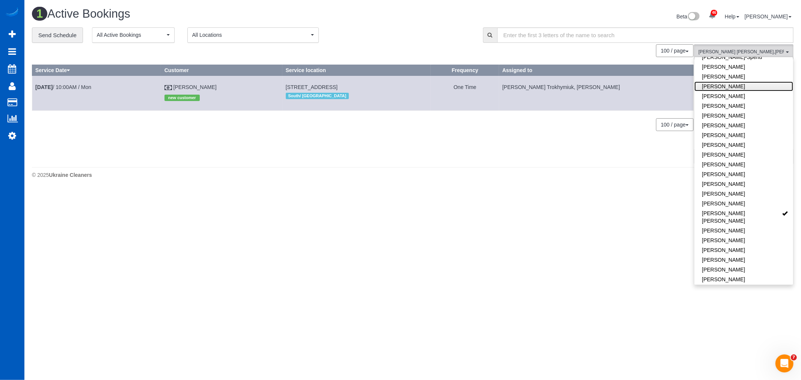
click at [732, 89] on link "[PERSON_NAME]" at bounding box center [743, 86] width 99 height 10
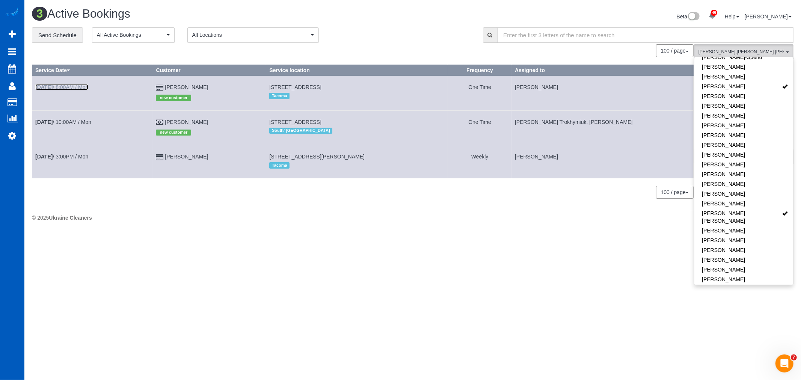
click at [62, 87] on link "[DATE] 8:00AM / Mon" at bounding box center [61, 87] width 53 height 6
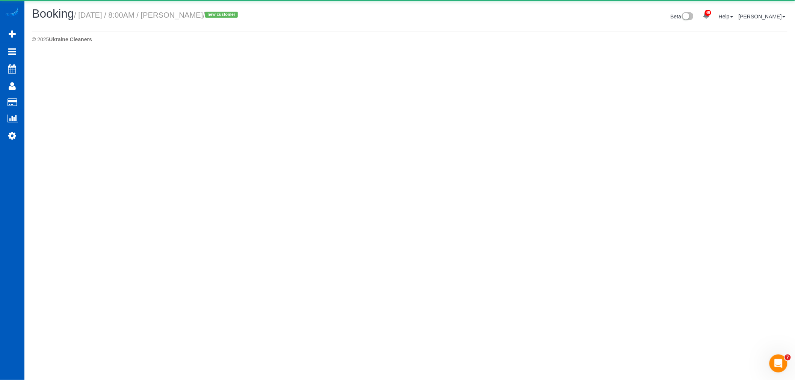
select select "WA"
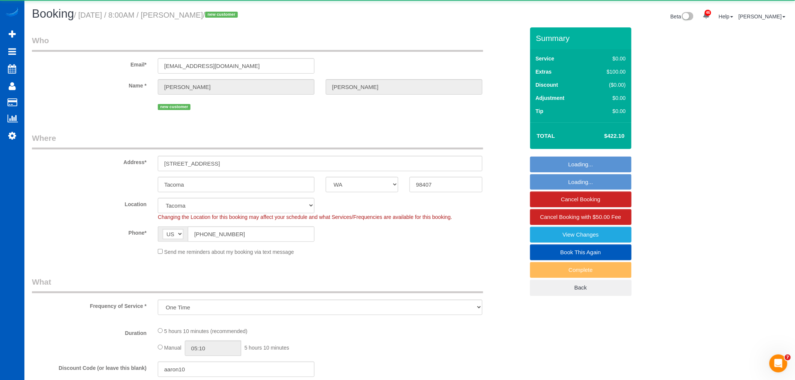
select select "object:3915"
select select "199"
select select "spot39"
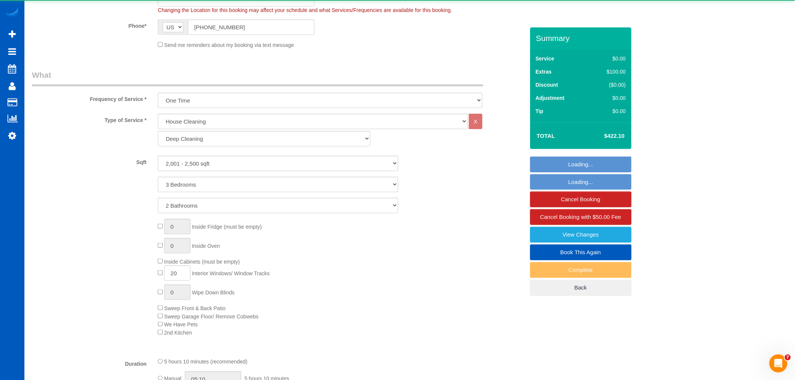
select select "2001"
select select "3"
select select "2"
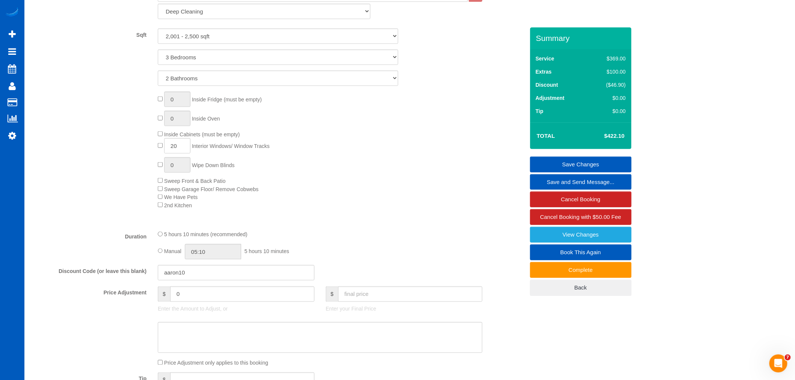
scroll to position [333, 0]
type input "1"
drag, startPoint x: 187, startPoint y: 170, endPoint x: 143, endPoint y: 181, distance: 45.4
click at [143, 181] on div "0 Inside Fridge (must be empty) 0 Inside Oven Inside Cabinets (must be empty) 2…" at bounding box center [278, 151] width 504 height 118
select select "spot50"
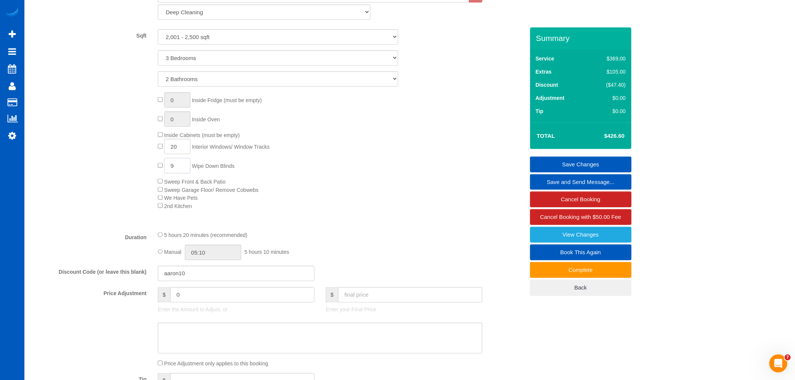
type input "9"
click at [388, 202] on div "0 Inside Fridge (must be empty) 0 Inside Oven Inside Cabinets (must be empty) 2…" at bounding box center [340, 151] width 377 height 118
select select "spot61"
click at [388, 202] on div "0 Inside Fridge (must be empty) 0 Inside Oven Inside Cabinets (must be empty) 2…" at bounding box center [340, 151] width 377 height 118
click at [164, 167] on input "9" at bounding box center [177, 165] width 26 height 15
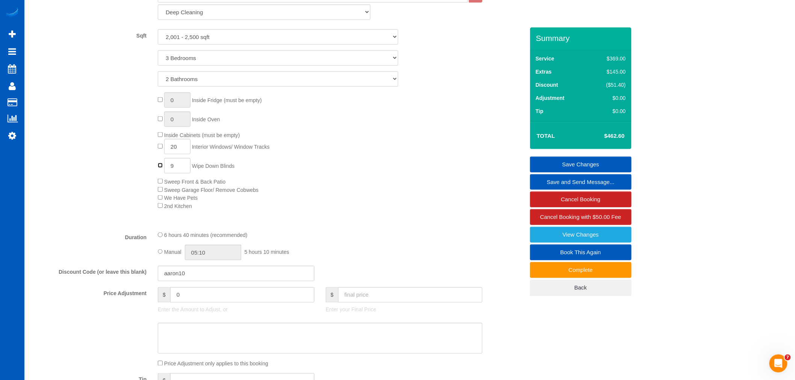
type input "0"
select select "spot72"
drag, startPoint x: 181, startPoint y: 167, endPoint x: 137, endPoint y: 180, distance: 46.4
click at [137, 180] on div "0 Inside Fridge (must be empty) 0 Inside Oven Inside Cabinets (must be empty) 2…" at bounding box center [278, 151] width 504 height 118
type input "9"
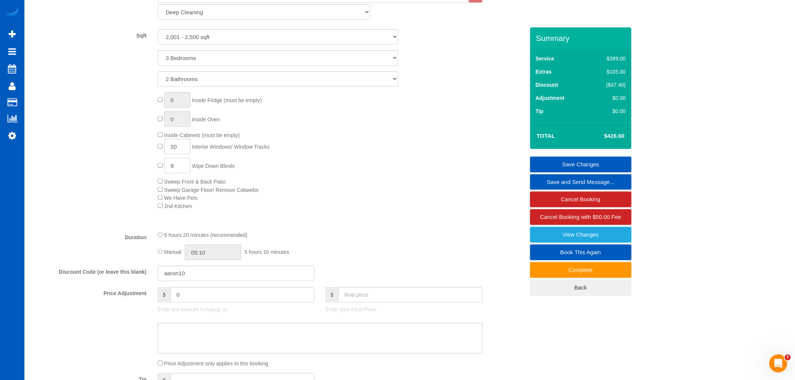
select select "spot83"
type input "9"
click at [323, 159] on div "0 Inside Fridge (must be empty) 0 Inside Oven Inside Cabinets (must be empty) 2…" at bounding box center [340, 151] width 377 height 118
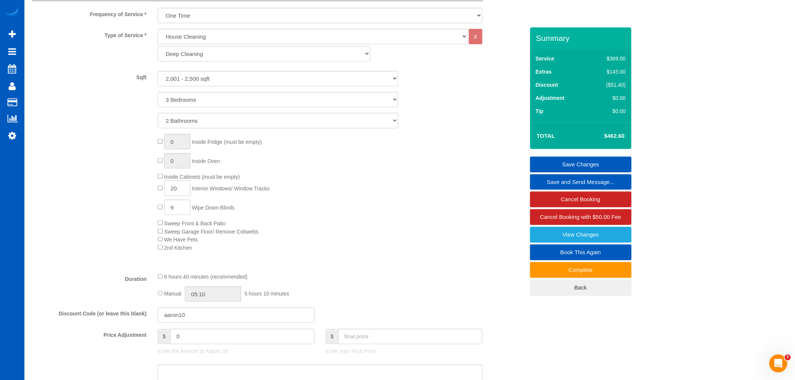
select select "spot94"
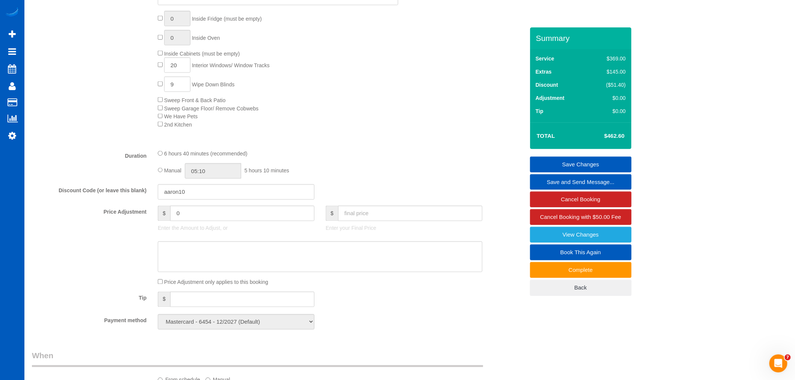
scroll to position [417, 0]
type input "0"
select select "spot105"
click at [385, 112] on div "0 Inside Fridge (must be empty) 0 Inside Oven Inside Cabinets (must be empty) 2…" at bounding box center [340, 68] width 377 height 118
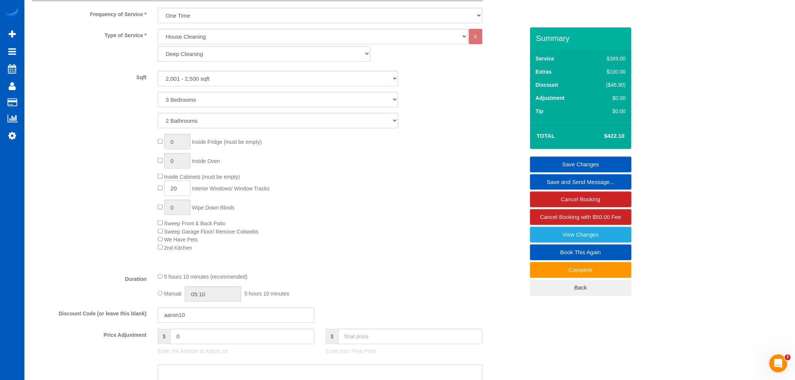
scroll to position [250, 0]
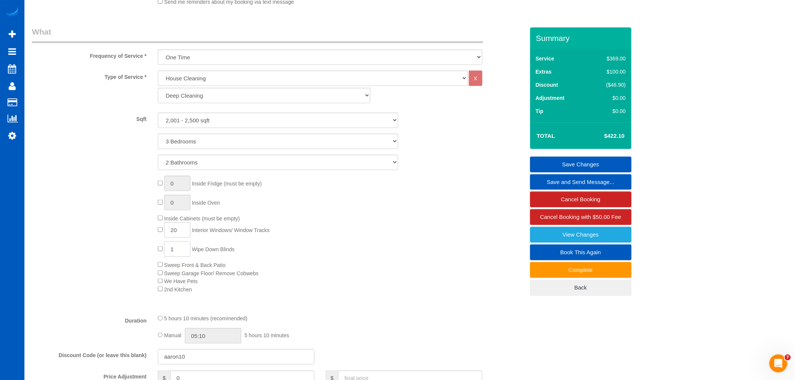
drag, startPoint x: 190, startPoint y: 250, endPoint x: 149, endPoint y: 258, distance: 40.9
click at [149, 258] on div "0 Inside Fridge (must be empty) 0 Inside Oven Inside Cabinets (must be empty) 2…" at bounding box center [278, 235] width 504 height 118
type input "9"
select select "spot116"
type input "9"
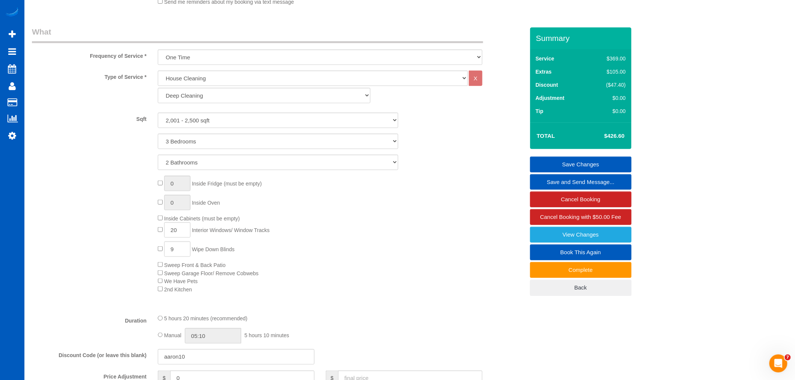
click at [318, 217] on div "0 Inside Fridge (must be empty) 0 Inside Oven Inside Cabinets (must be empty) 2…" at bounding box center [340, 235] width 377 height 118
select select "spot127"
click at [596, 159] on link "Save Changes" at bounding box center [580, 165] width 101 height 16
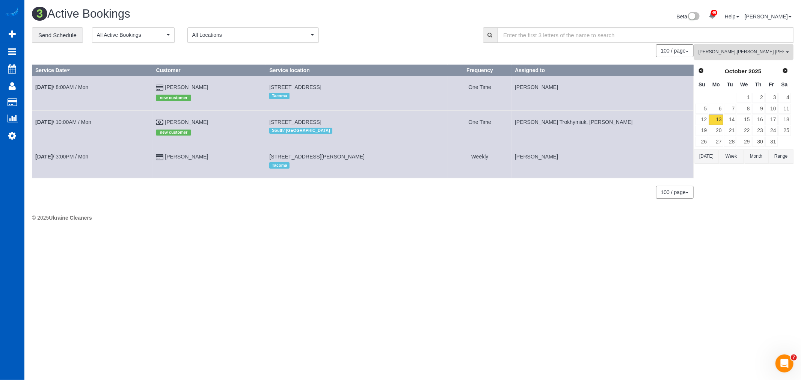
click at [726, 51] on span "[PERSON_NAME] [PERSON_NAME] [PERSON_NAME] , [PERSON_NAME]" at bounding box center [741, 52] width 86 height 6
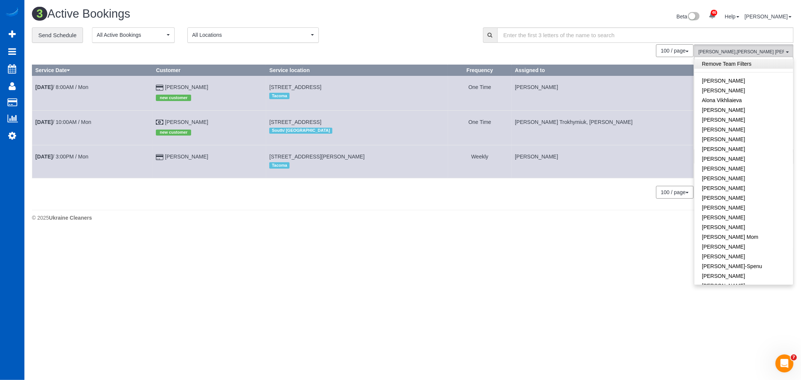
click at [723, 61] on link "Remove Team Filters" at bounding box center [743, 64] width 99 height 10
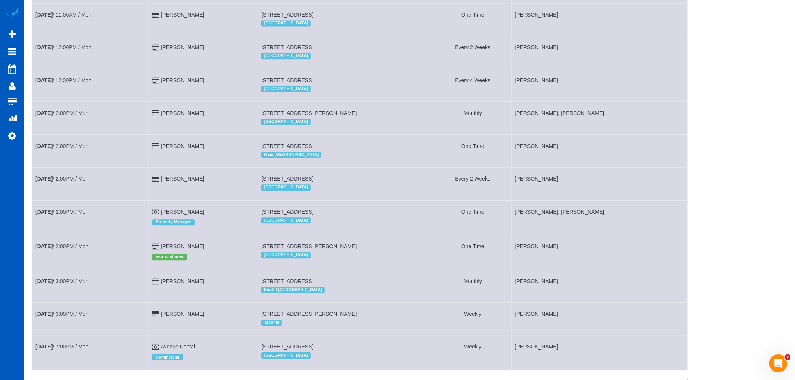
scroll to position [776, 0]
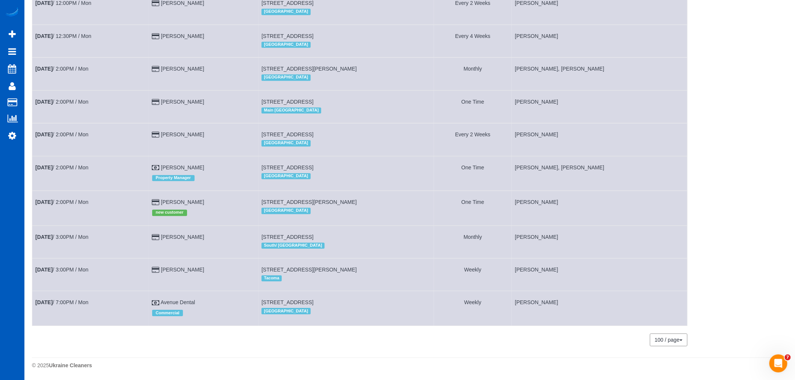
drag, startPoint x: 759, startPoint y: 192, endPoint x: 743, endPoint y: 190, distance: 16.0
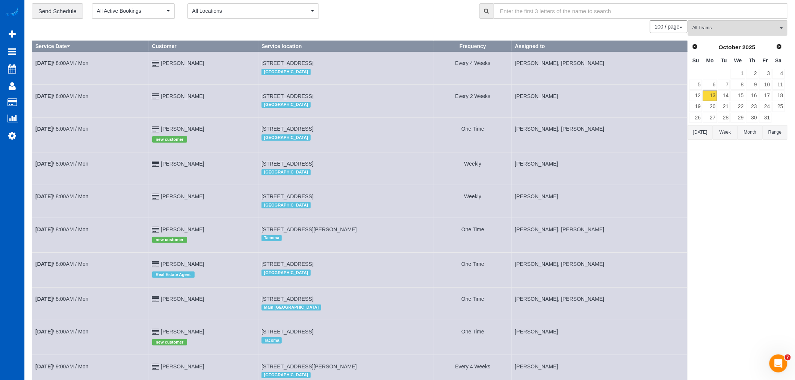
scroll to position [0, 0]
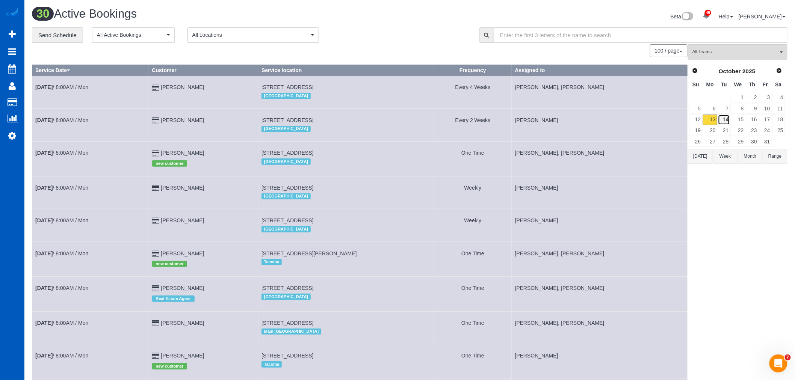
click at [721, 121] on link "14" at bounding box center [724, 120] width 12 height 10
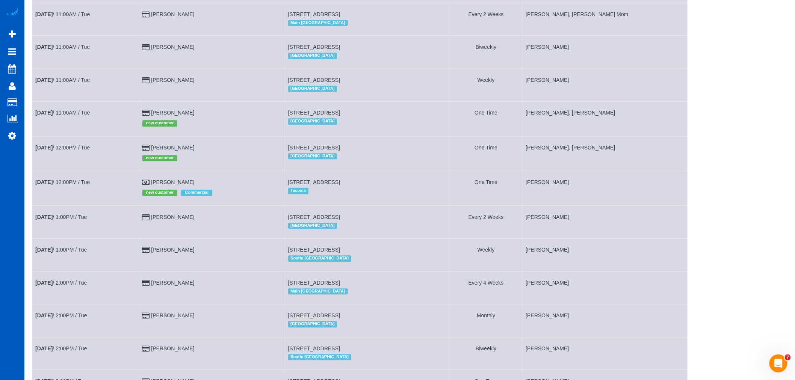
scroll to position [644, 0]
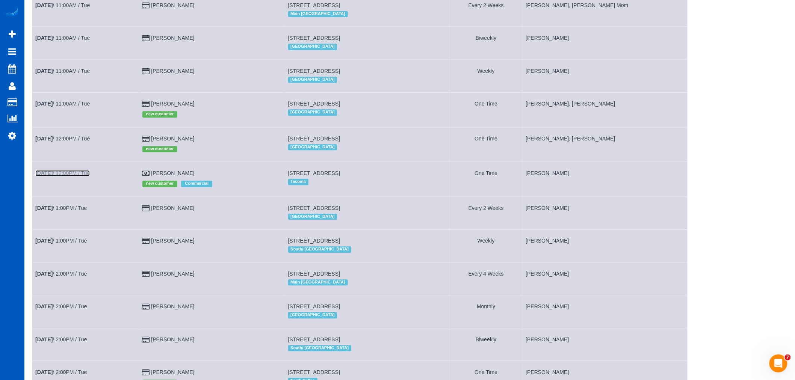
click at [69, 176] on link "[DATE] 12:00PM / Tue" at bounding box center [62, 173] width 54 height 6
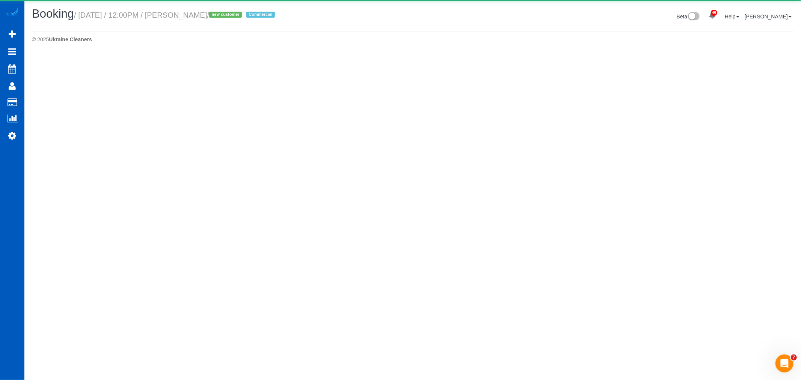
select select "WA"
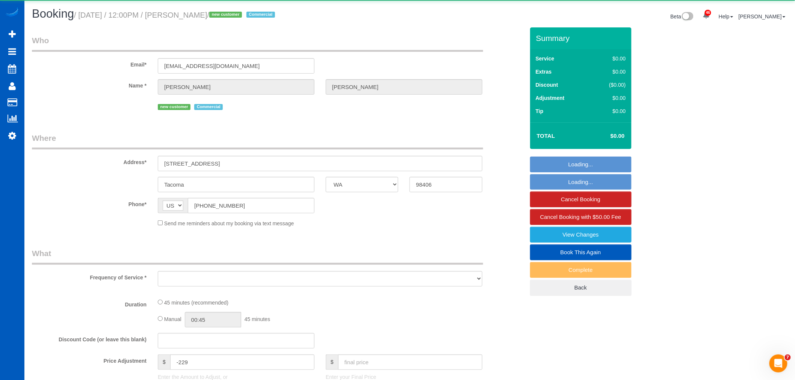
select select "object:6116"
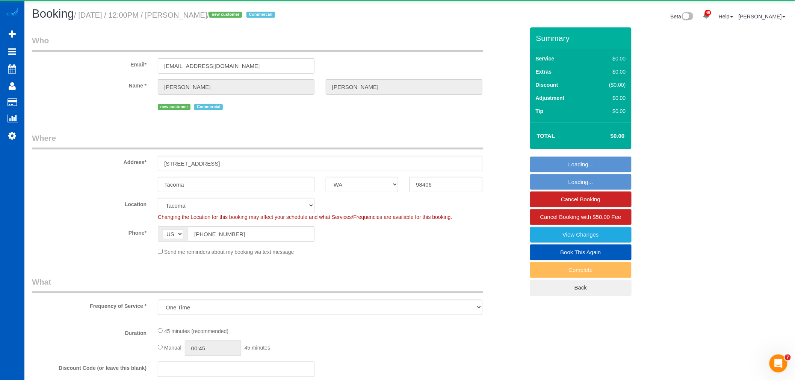
select select "199"
